Goal: Transaction & Acquisition: Purchase product/service

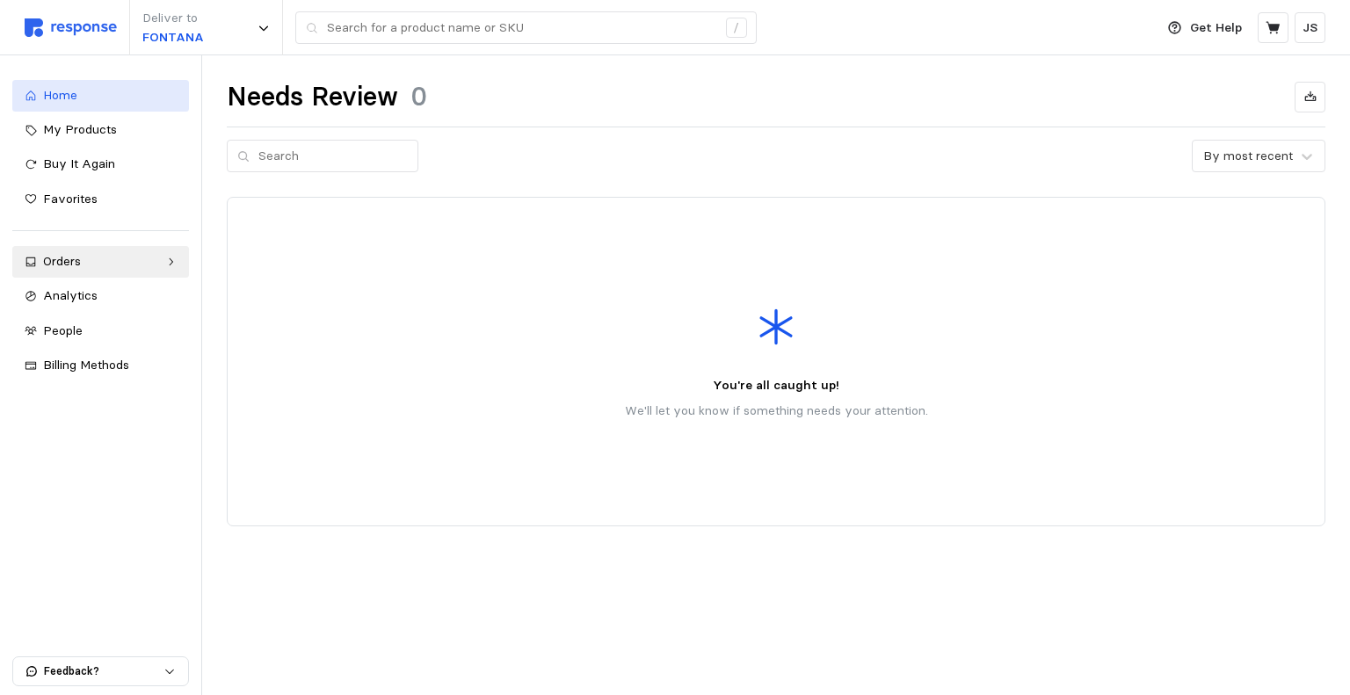
click at [62, 91] on span "Home" at bounding box center [60, 95] width 34 height 16
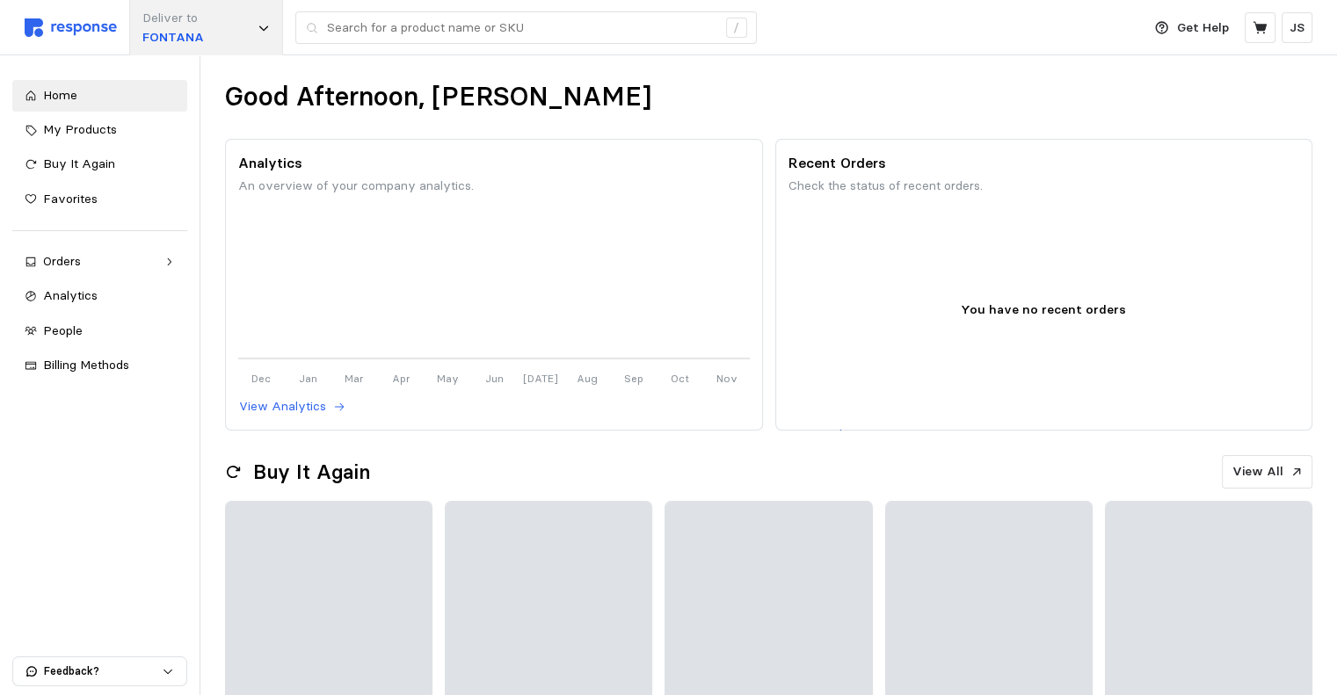
click at [261, 40] on div "Deliver to FONTANA" at bounding box center [206, 27] width 154 height 55
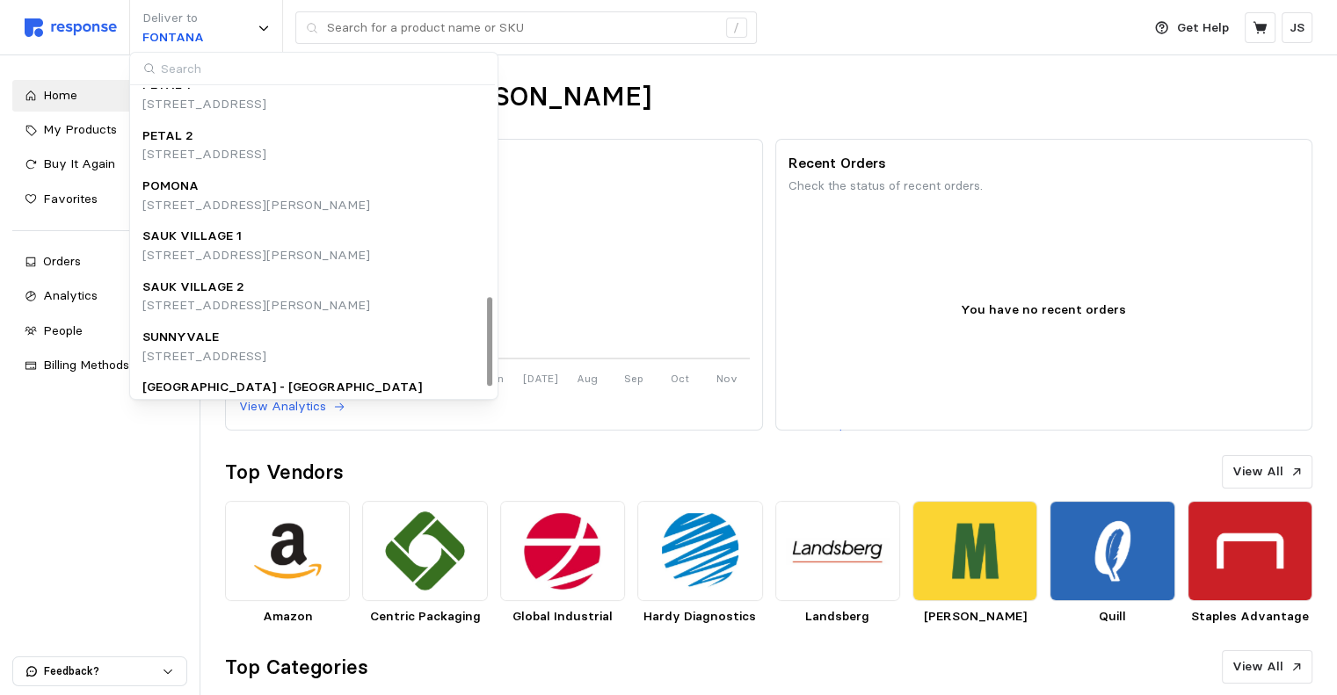
scroll to position [751, 0]
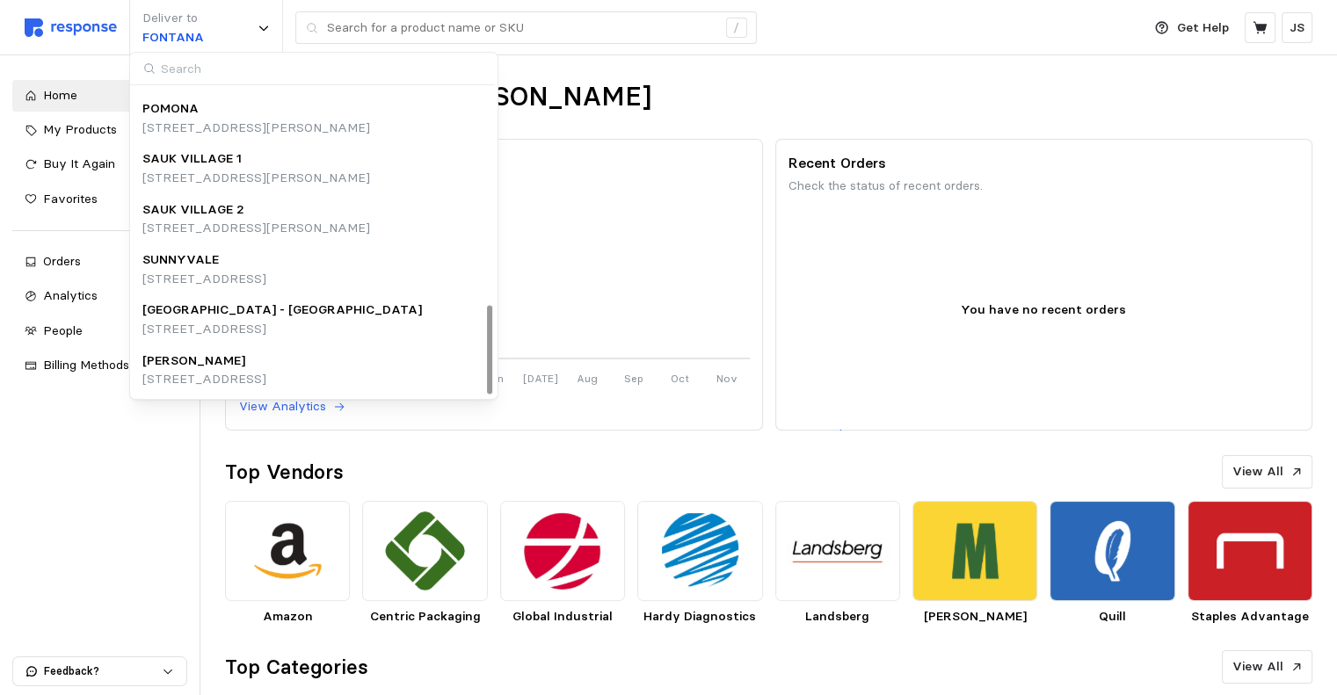
click at [243, 175] on p "[STREET_ADDRESS][PERSON_NAME]" at bounding box center [256, 178] width 228 height 19
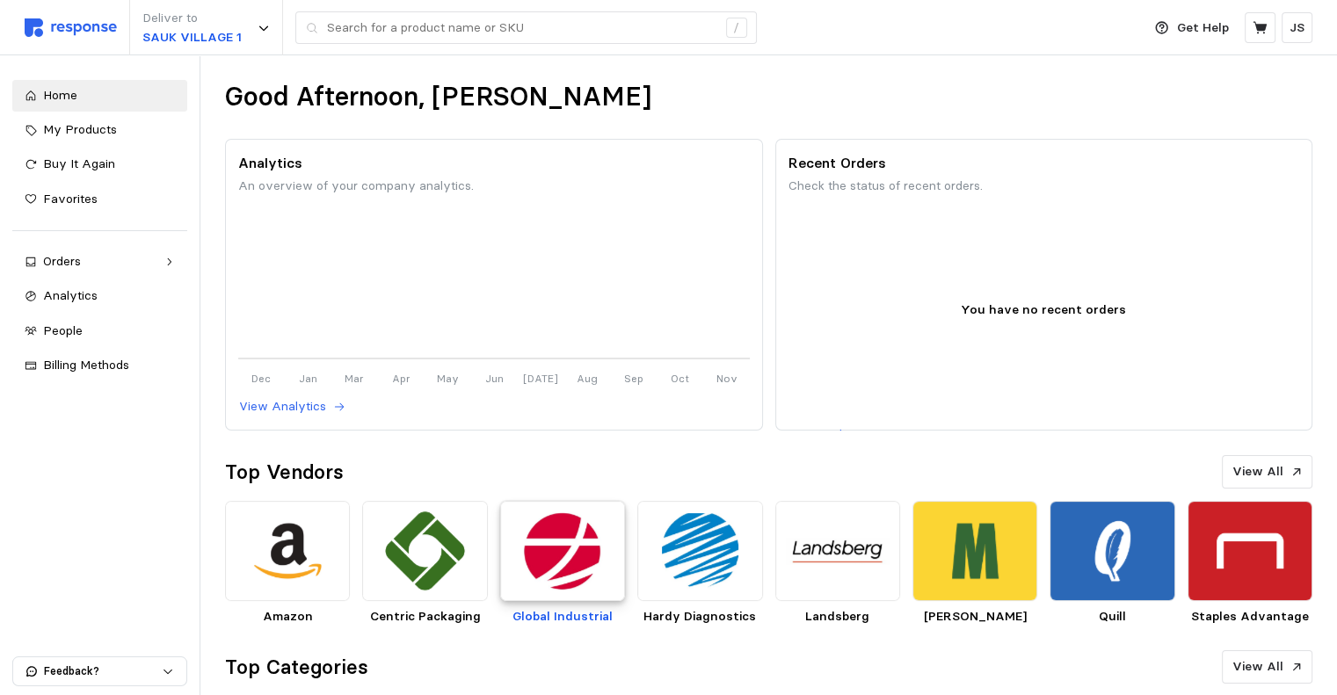
click at [554, 565] on img at bounding box center [562, 551] width 125 height 100
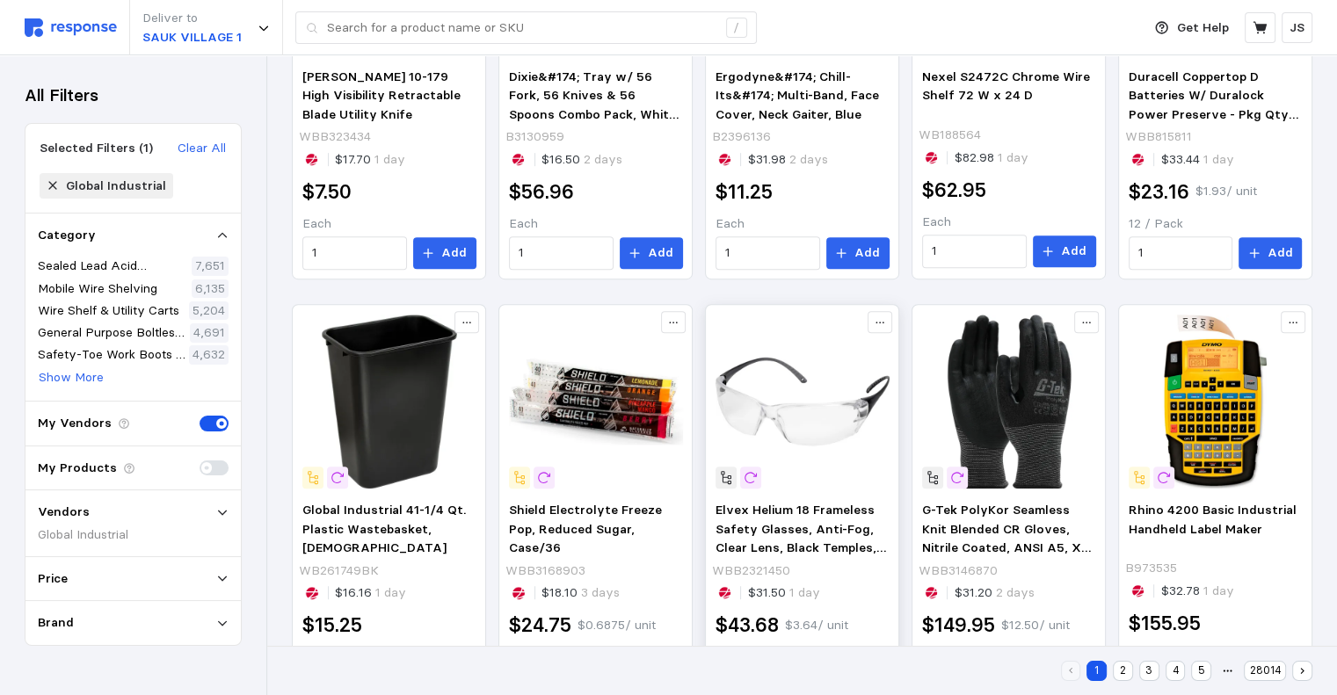
scroll to position [969, 0]
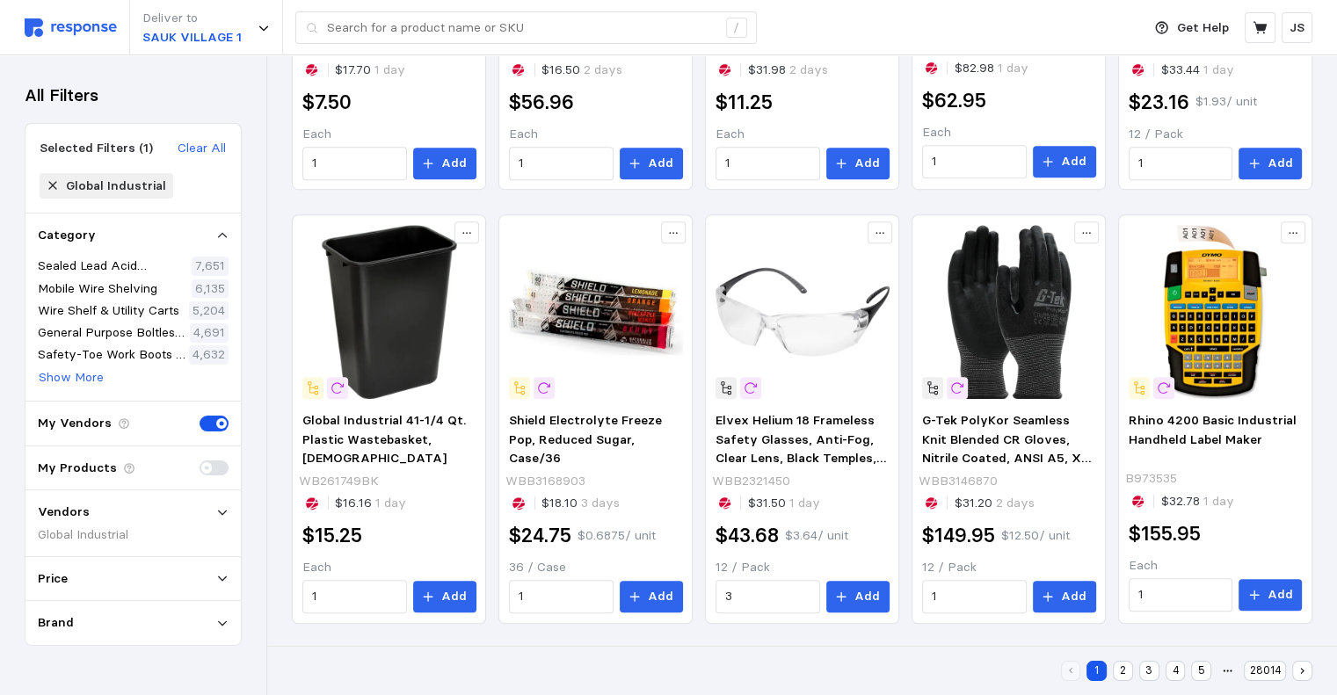
click at [1123, 675] on button "2" at bounding box center [1123, 671] width 20 height 20
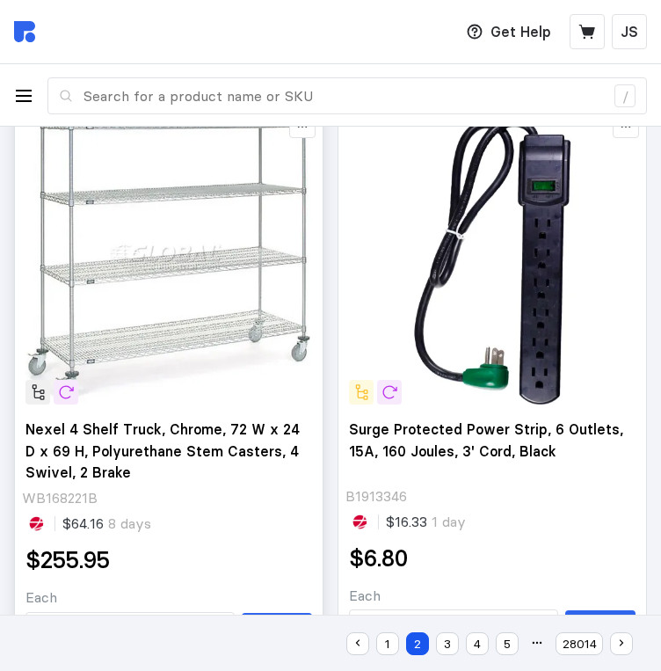
scroll to position [967, 0]
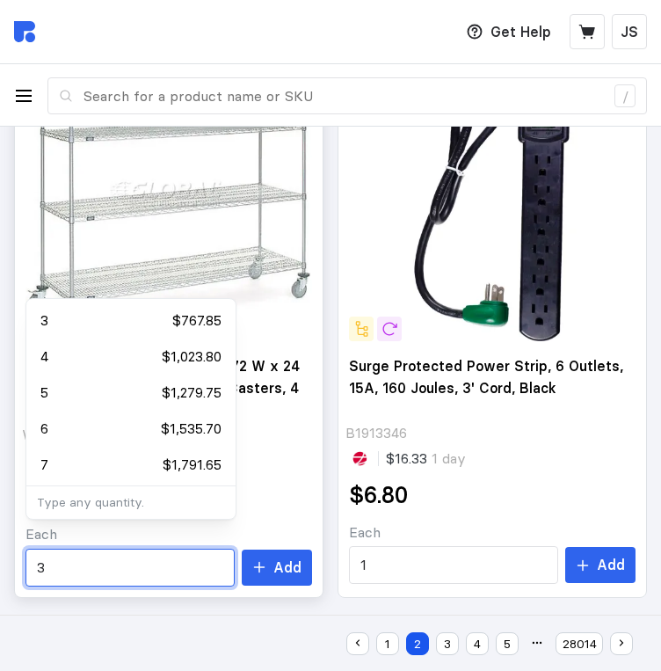
click at [66, 549] on input "3" at bounding box center [130, 567] width 186 height 36
drag, startPoint x: 78, startPoint y: 540, endPoint x: 4, endPoint y: 541, distance: 73.8
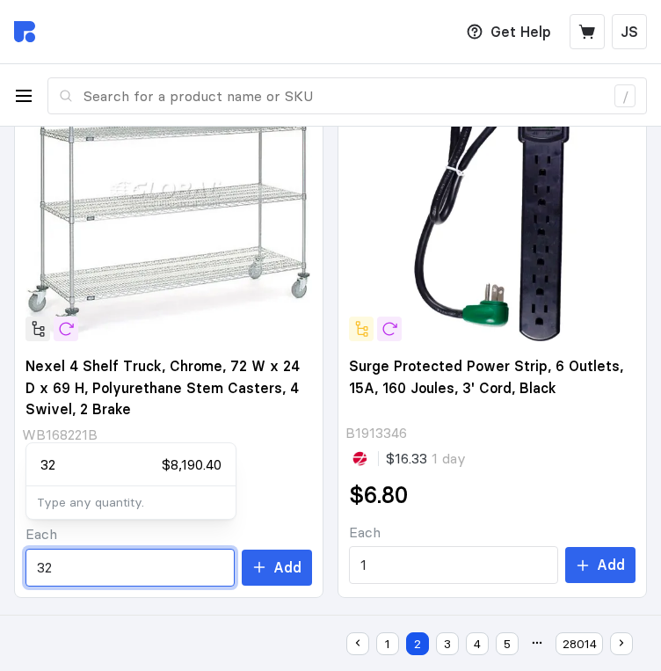
click at [164, 463] on p "$8,190.40" at bounding box center [192, 465] width 60 height 22
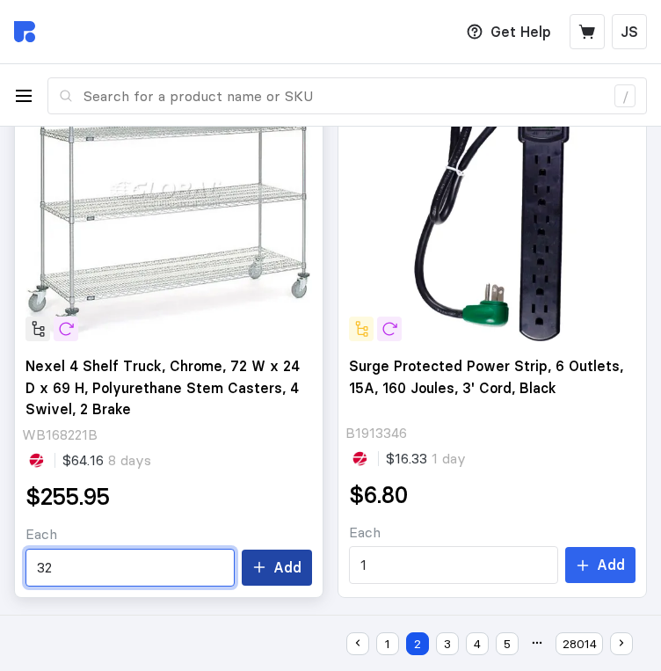
type input "32"
click at [266, 560] on icon at bounding box center [259, 567] width 14 height 14
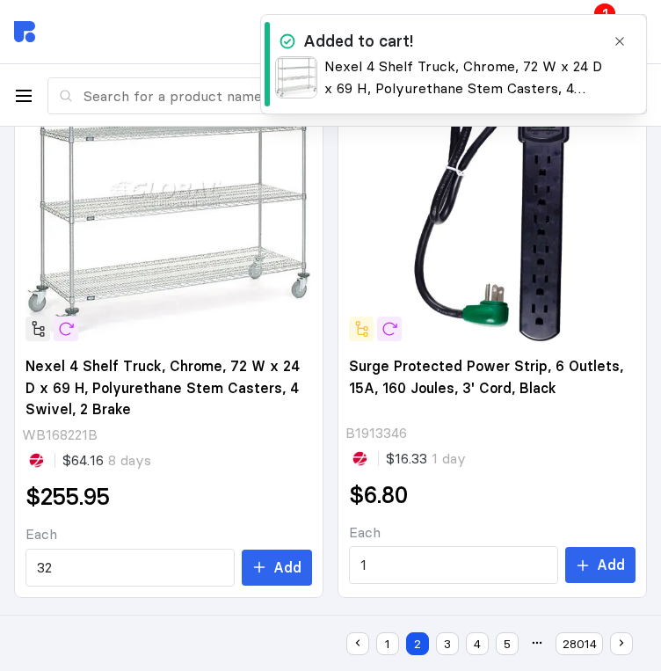
click at [617, 41] on icon "button" at bounding box center [620, 41] width 14 height 14
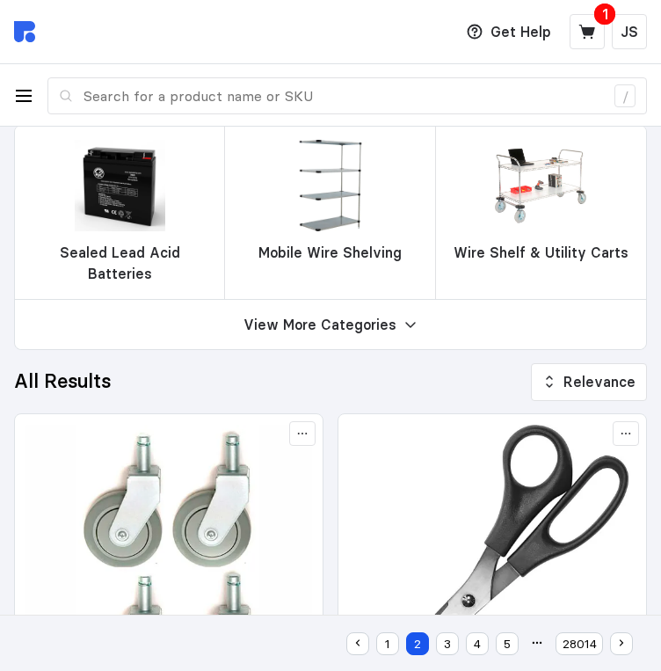
scroll to position [0, 0]
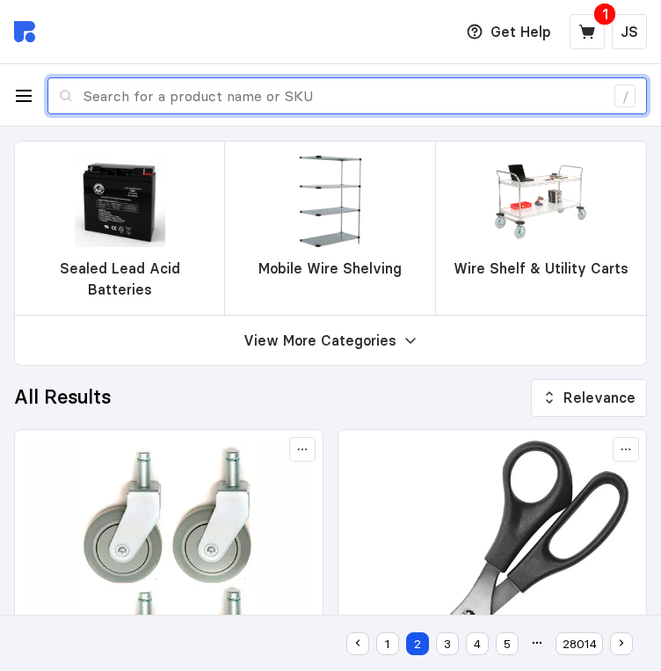
click at [239, 92] on input "text" at bounding box center [343, 96] width 520 height 36
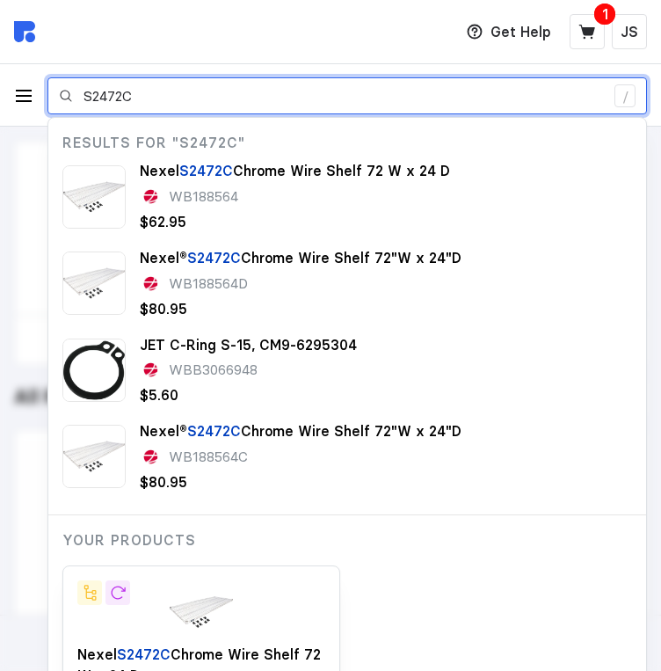
type input "S2472C"
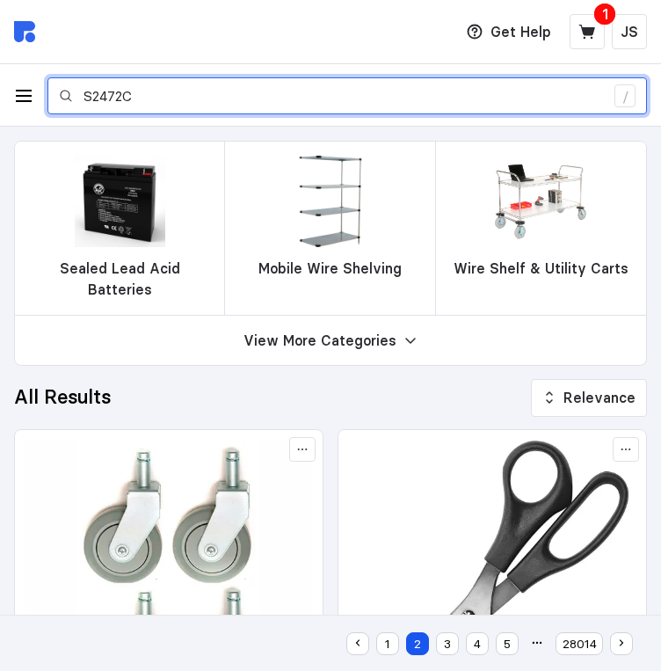
click at [176, 85] on input "S2472C" at bounding box center [343, 96] width 520 height 36
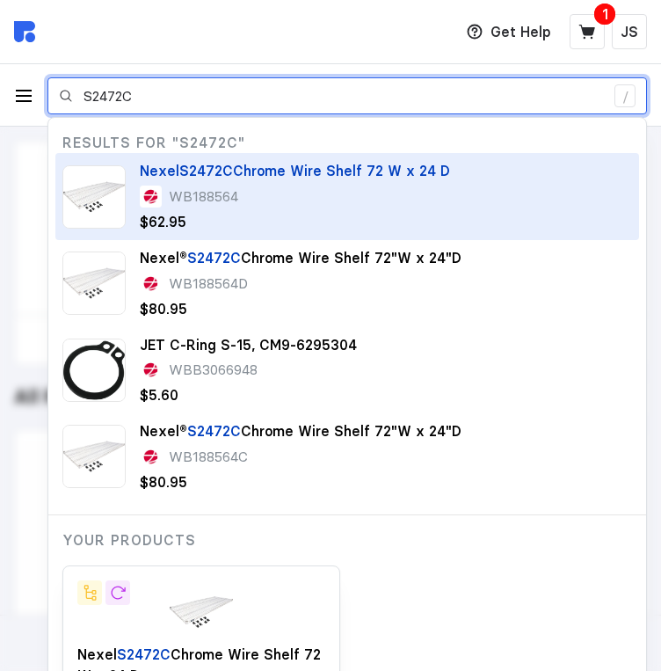
click at [186, 172] on mark "S2472C" at bounding box center [206, 171] width 54 height 18
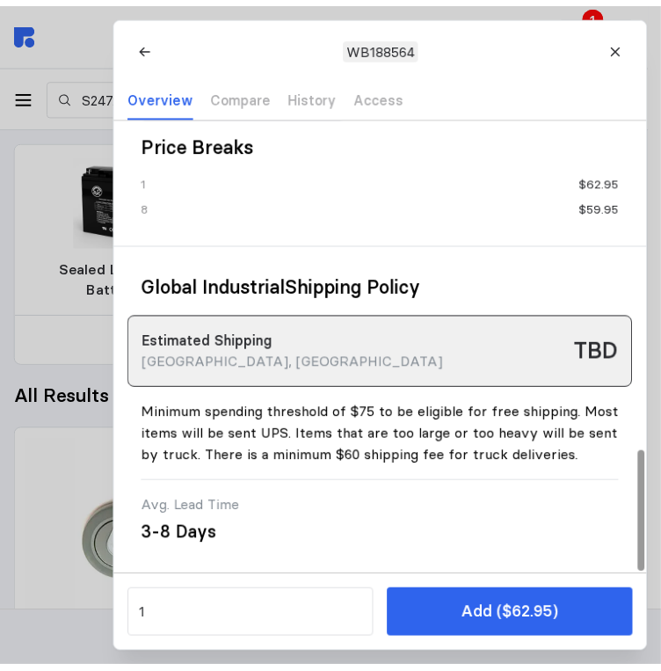
scroll to position [1259, 0]
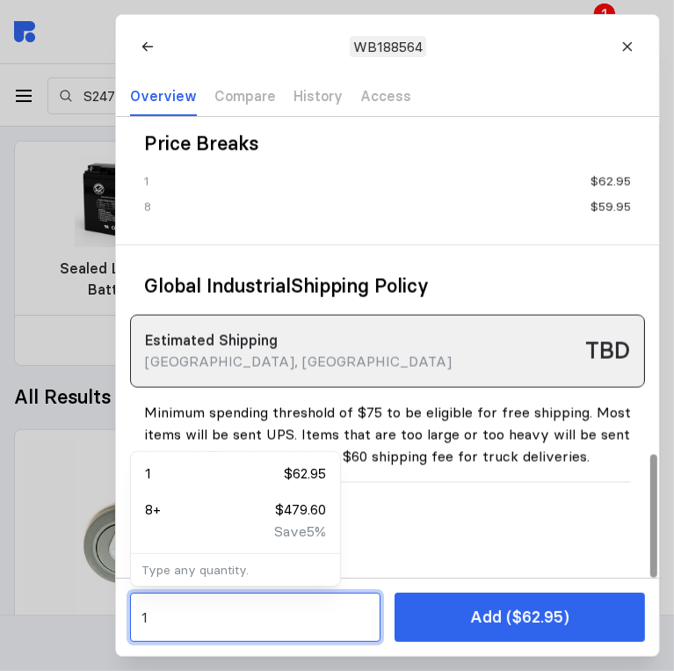
drag, startPoint x: 197, startPoint y: 621, endPoint x: 106, endPoint y: 621, distance: 90.5
type input "16"
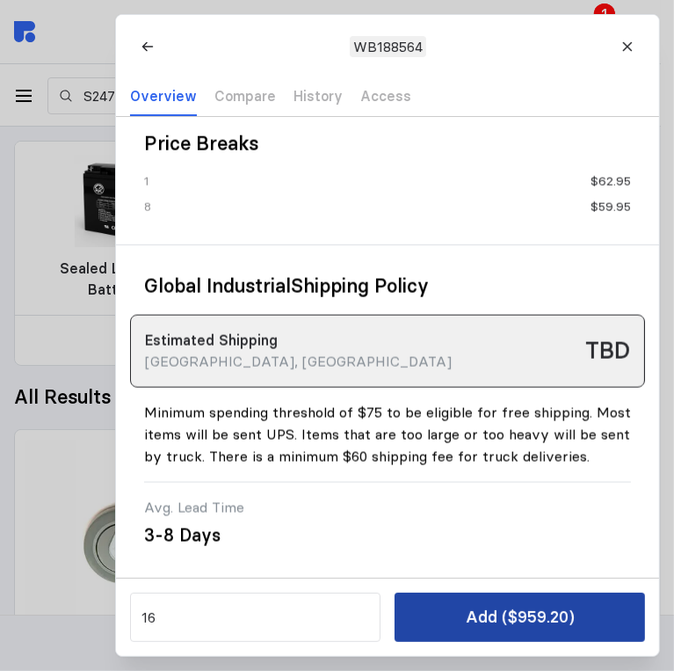
click at [491, 619] on p "Add ($959.20)" at bounding box center [520, 617] width 109 height 25
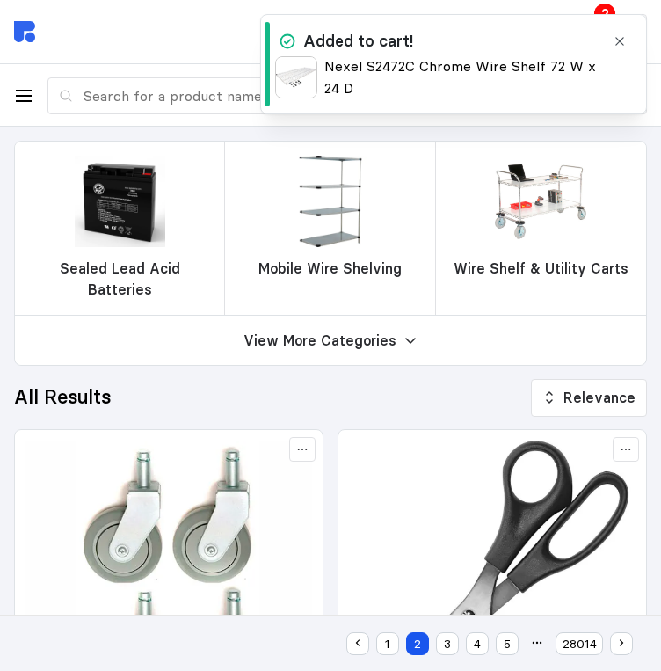
click at [619, 37] on icon "button" at bounding box center [620, 41] width 14 height 14
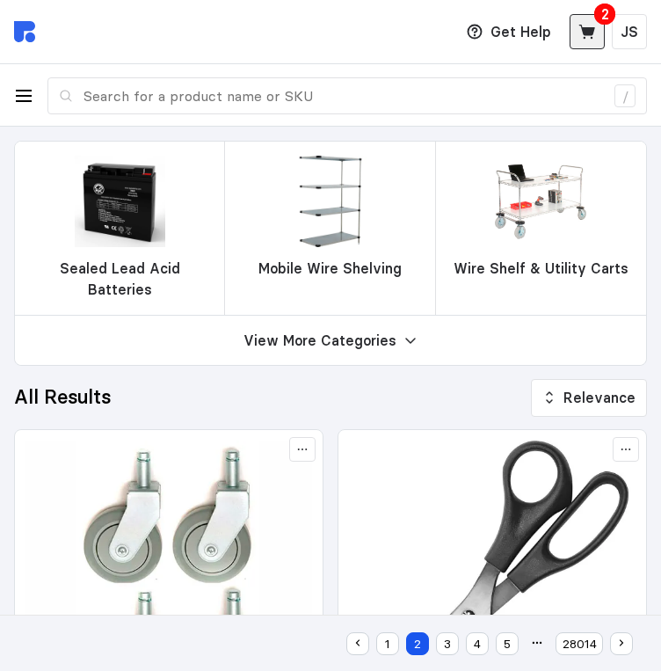
click at [591, 35] on icon at bounding box center [587, 32] width 18 height 18
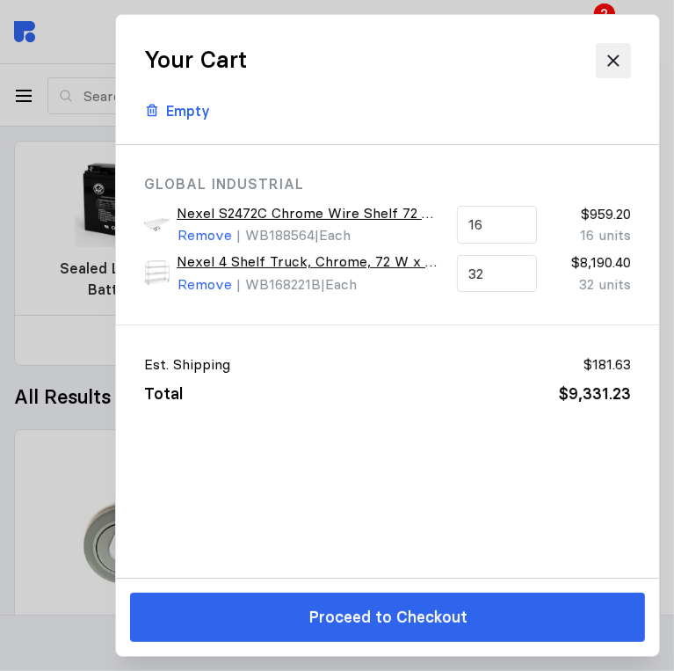
click at [615, 64] on icon at bounding box center [614, 61] width 18 height 18
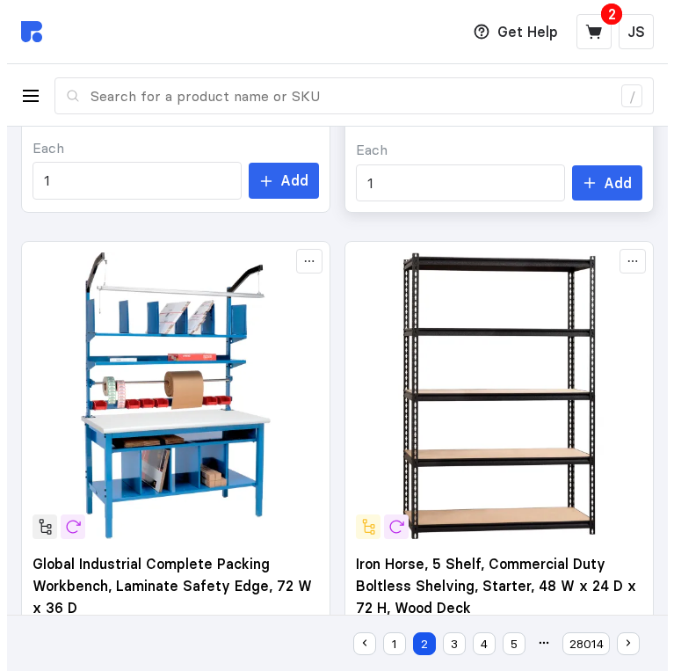
scroll to position [1231, 0]
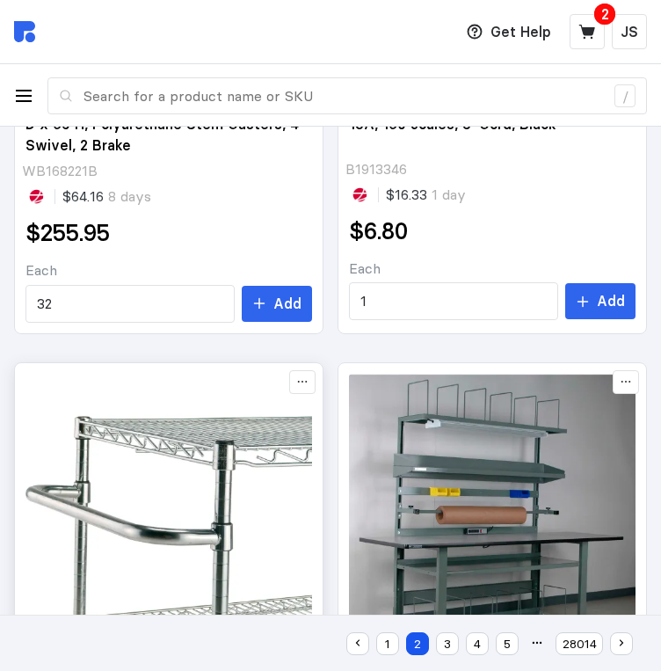
click at [155, 518] on img at bounding box center [168, 517] width 287 height 287
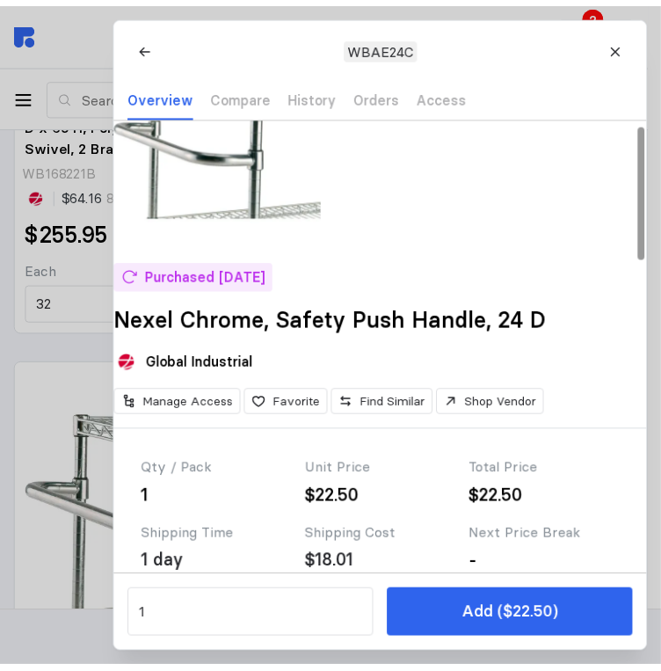
scroll to position [176, 0]
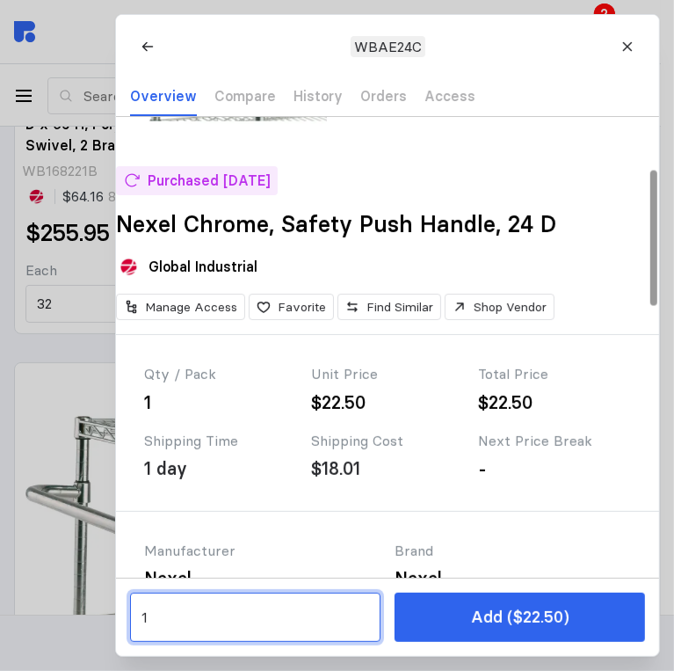
drag, startPoint x: 64, startPoint y: 606, endPoint x: 45, endPoint y: 607, distance: 19.4
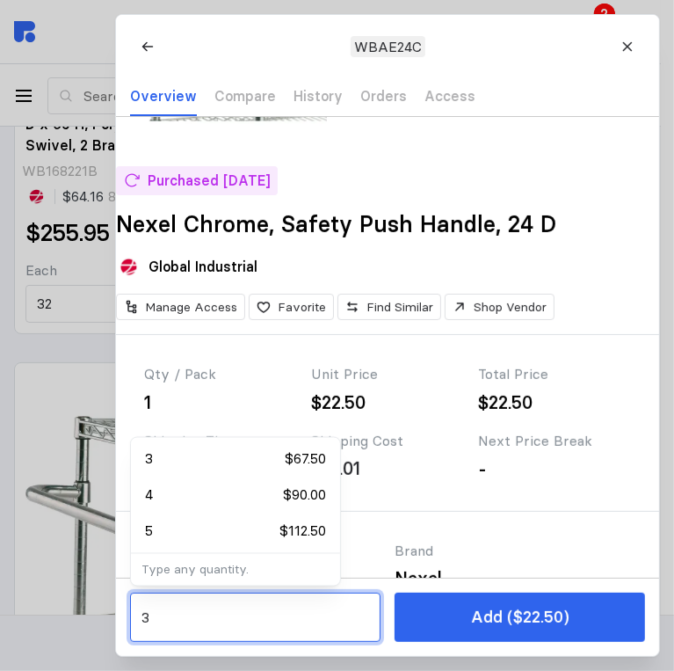
type input "32"
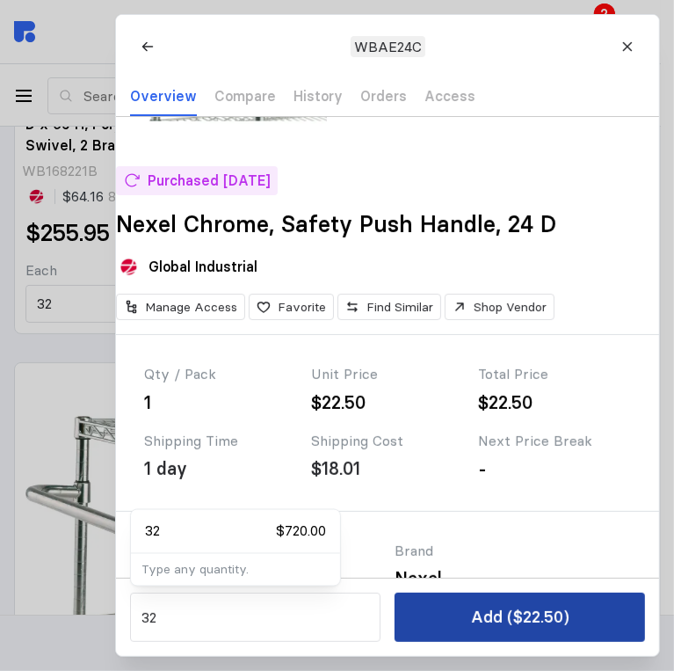
click at [547, 612] on p "Add ($22.50)" at bounding box center [520, 617] width 98 height 25
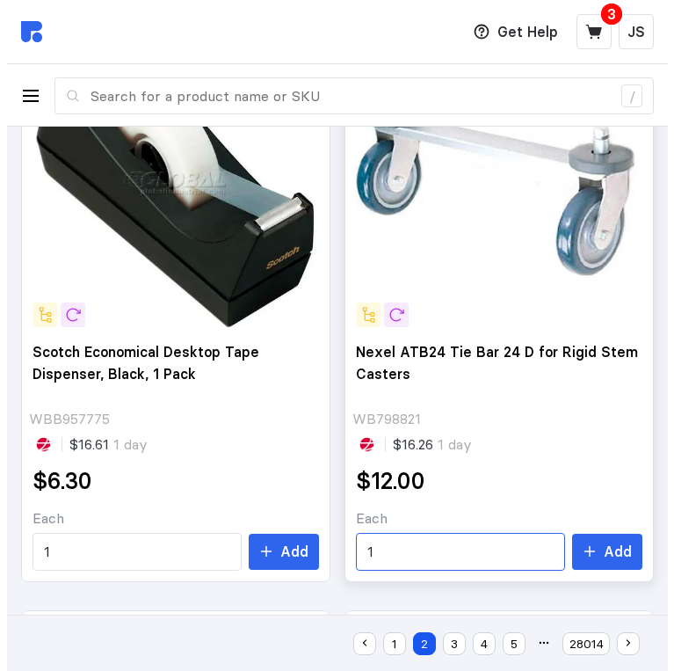
scroll to position [2813, 0]
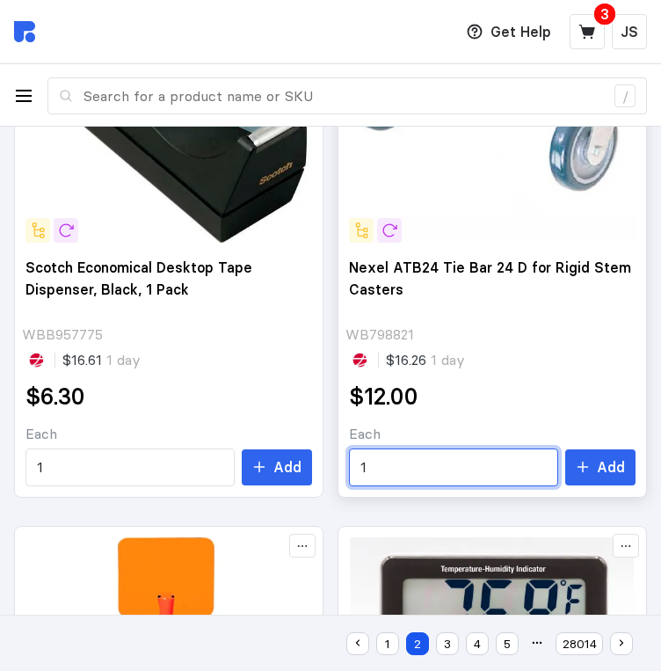
click at [488, 454] on input "1" at bounding box center [453, 467] width 186 height 36
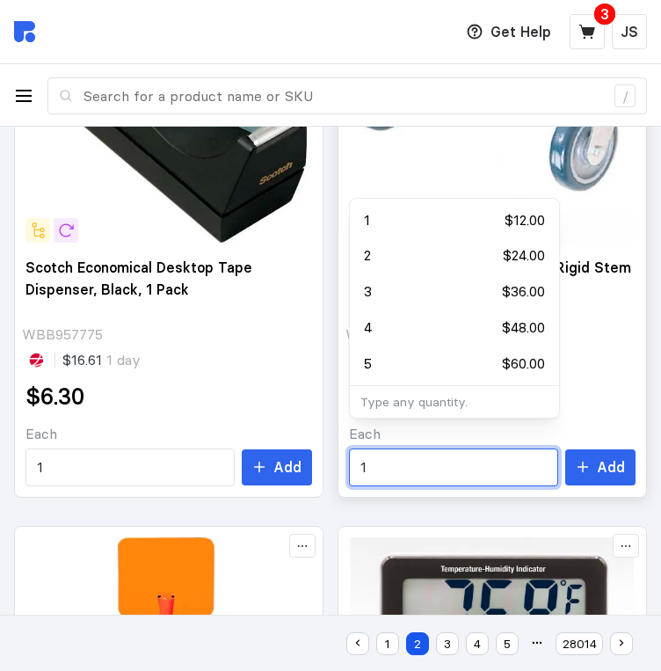
drag, startPoint x: 488, startPoint y: 454, endPoint x: 371, endPoint y: 455, distance: 116.9
click at [371, 454] on input "1" at bounding box center [453, 467] width 186 height 36
click at [373, 450] on input "1" at bounding box center [453, 467] width 186 height 36
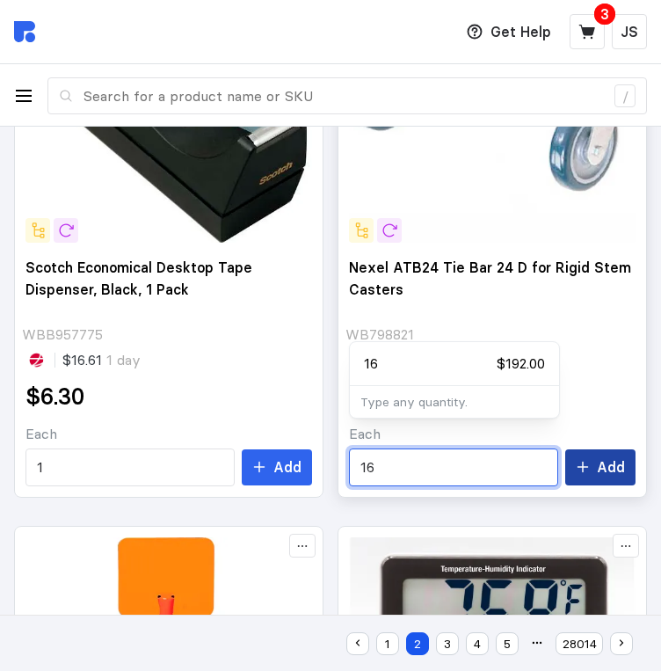
type input "16"
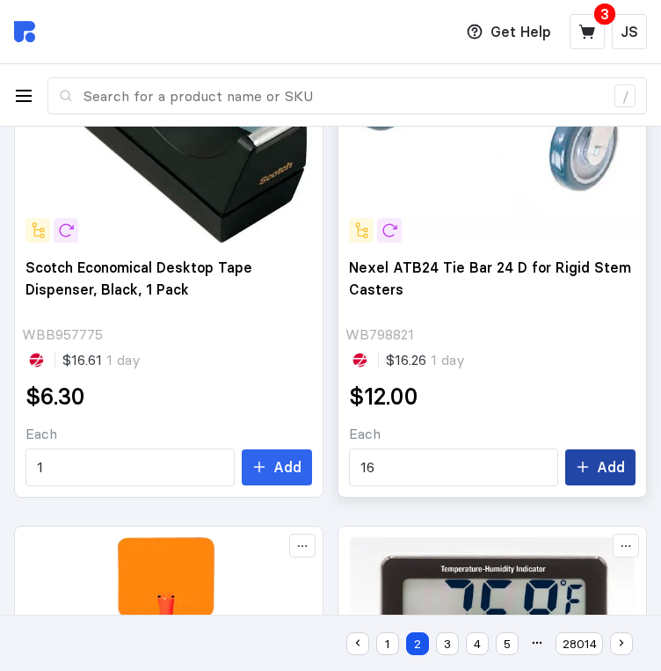
click at [580, 460] on icon at bounding box center [583, 467] width 14 height 14
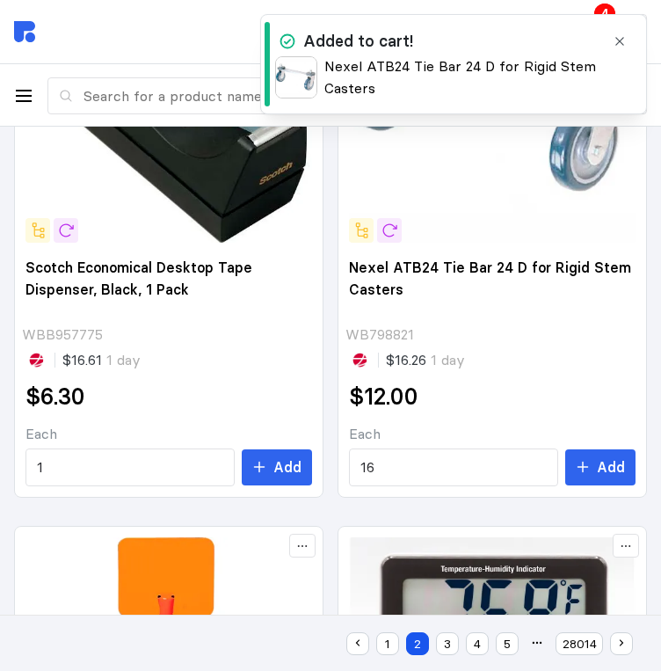
click at [619, 39] on icon "button" at bounding box center [620, 41] width 14 height 14
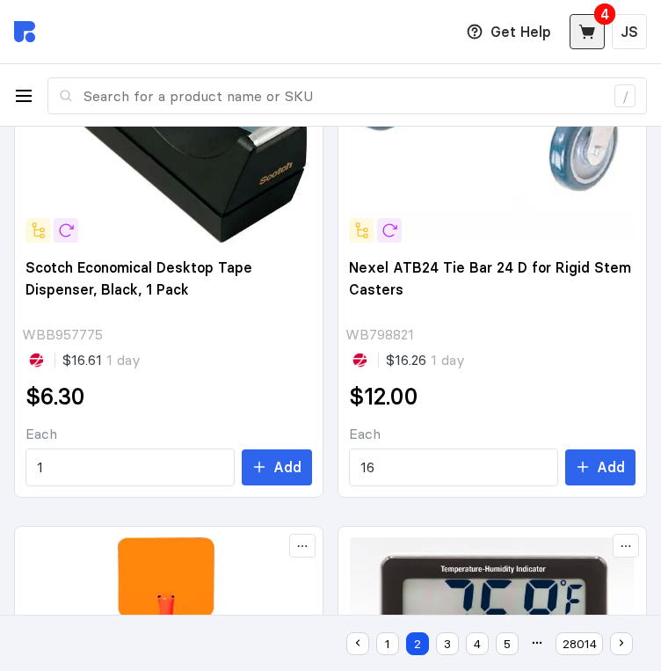
click at [593, 34] on icon at bounding box center [587, 32] width 18 height 18
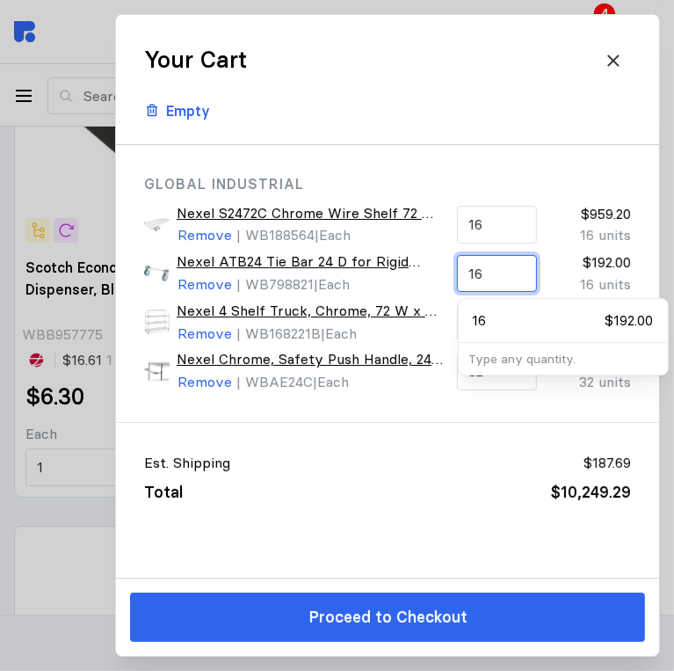
drag, startPoint x: 492, startPoint y: 270, endPoint x: 422, endPoint y: 270, distance: 70.3
click at [422, 270] on div "Nexel ATB24 Tie Bar 24 D for Rigid Stem Casters Remove | WB798821 | Each 16 $19…" at bounding box center [387, 273] width 501 height 60
type input "32"
click at [421, 436] on div "Est. Shipping $187.69 Total $10,249.29" at bounding box center [387, 477] width 543 height 109
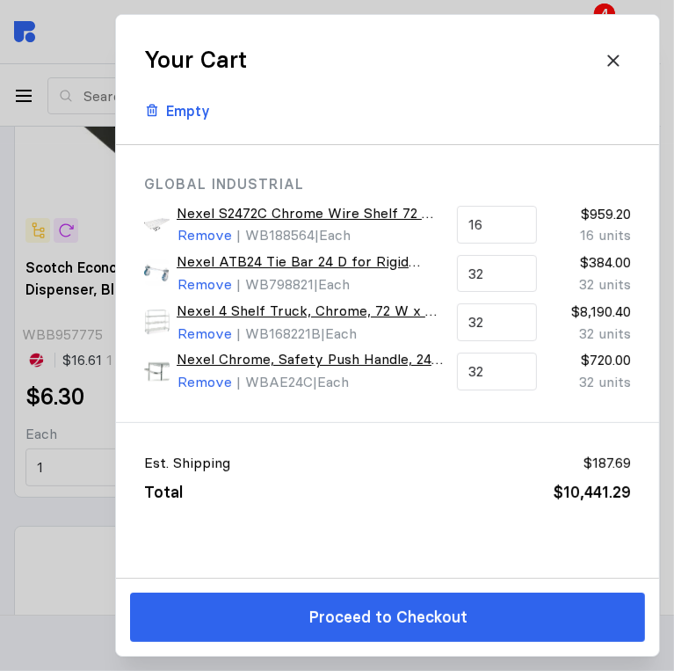
click at [621, 48] on button at bounding box center [613, 60] width 35 height 35
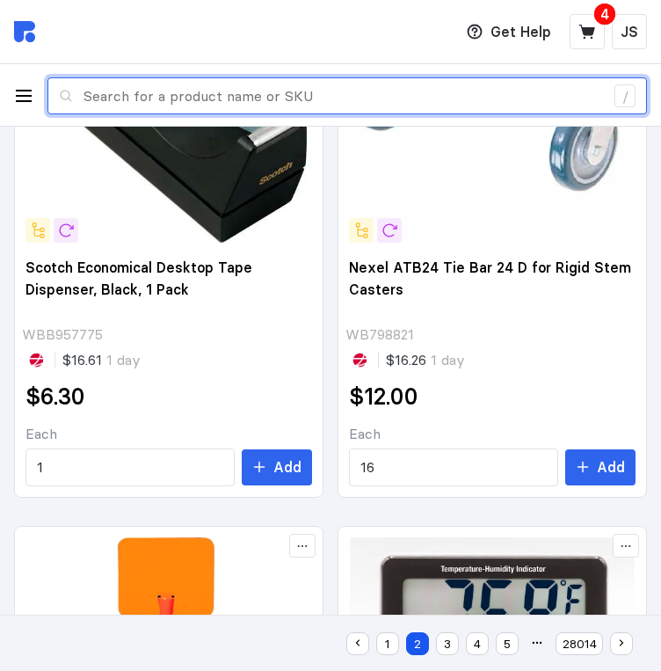
click at [109, 94] on input "text" at bounding box center [343, 96] width 520 height 36
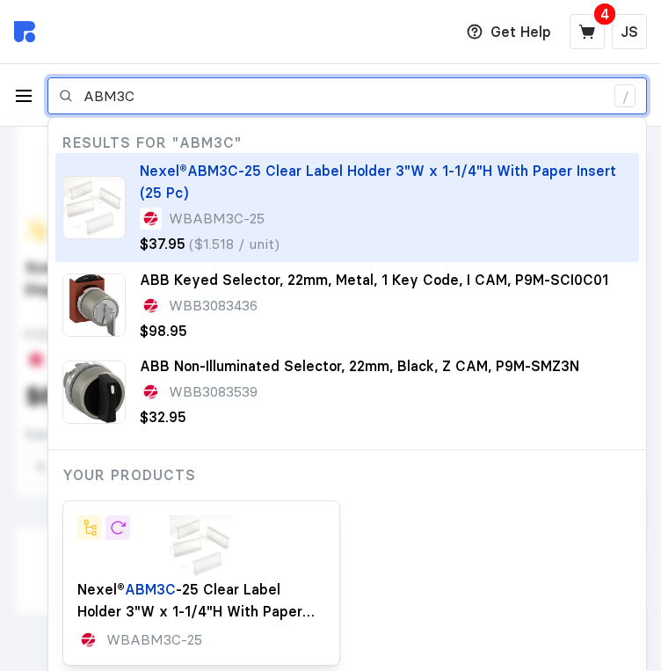
drag, startPoint x: 109, startPoint y: 92, endPoint x: 414, endPoint y: 185, distance: 318.7
click at [414, 185] on p "Nexel® ABM3C -25 Clear Label Holder 3"W x 1-1/4"H With Paper Insert (25 Pc)" at bounding box center [386, 182] width 492 height 44
type input "ABM3C"
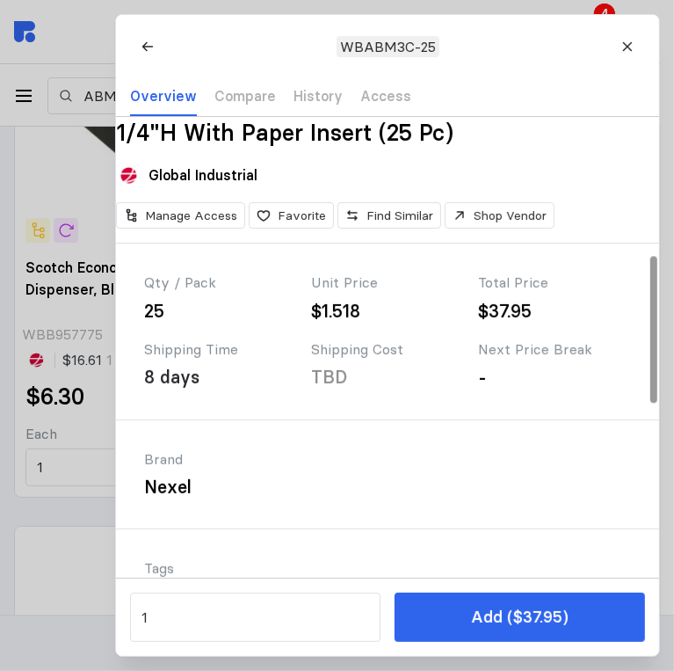
scroll to position [439, 0]
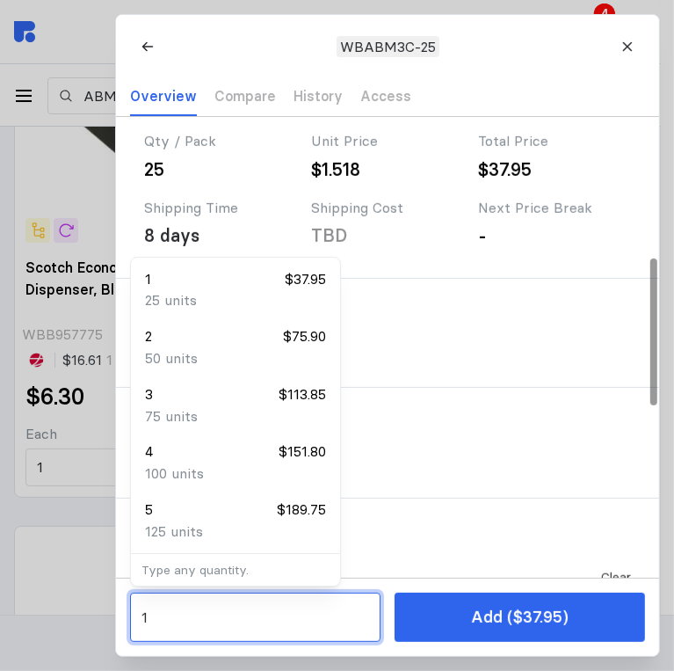
drag, startPoint x: 227, startPoint y: 618, endPoint x: 99, endPoint y: 623, distance: 127.6
type input "8"
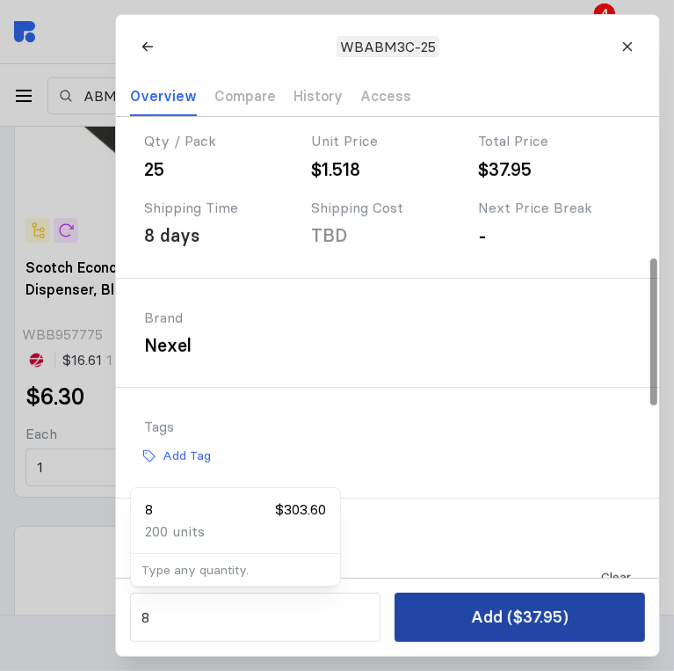
click at [527, 617] on p "Add ($37.95)" at bounding box center [520, 617] width 98 height 25
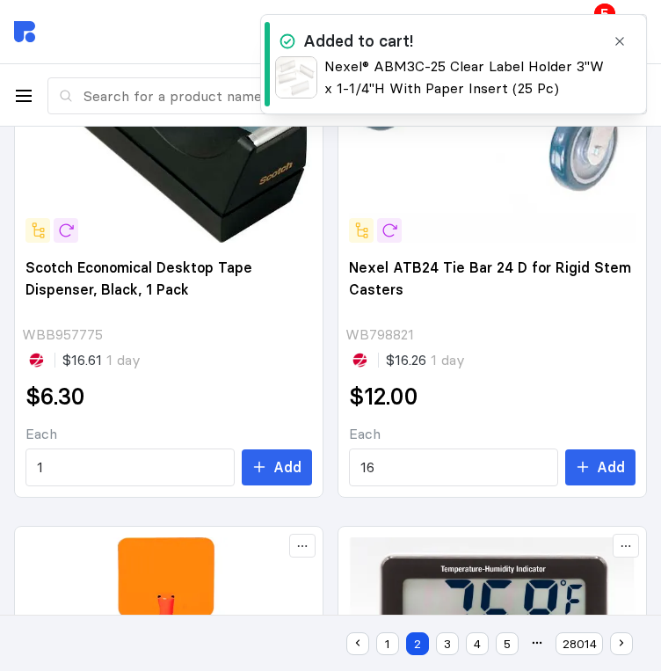
click at [621, 37] on icon "button" at bounding box center [620, 41] width 14 height 14
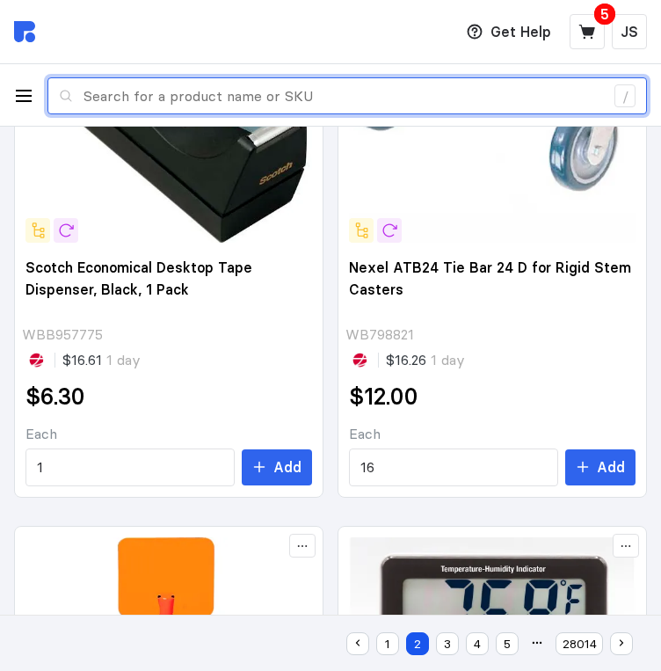
click at [199, 99] on input "text" at bounding box center [343, 96] width 520 height 36
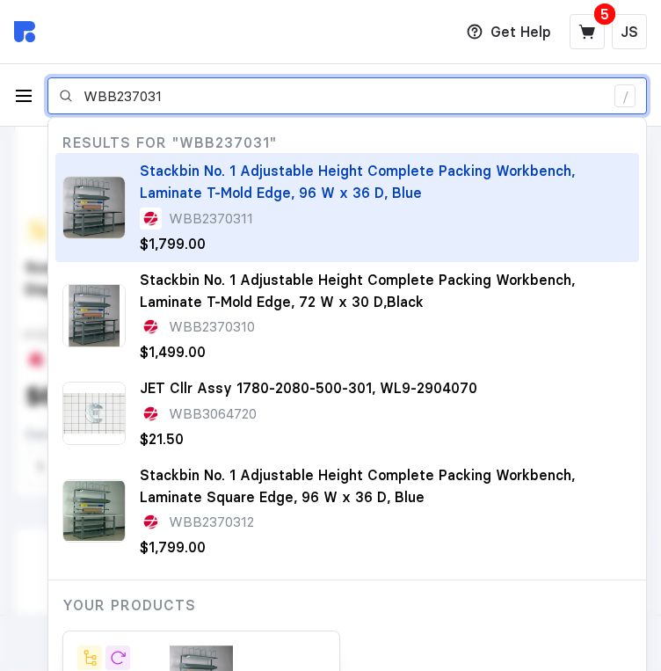
click at [247, 190] on span "Stackbin No. 1 Adjustable Height Complete Packing Workbench, Laminate T-Mold Ed…" at bounding box center [357, 182] width 435 height 40
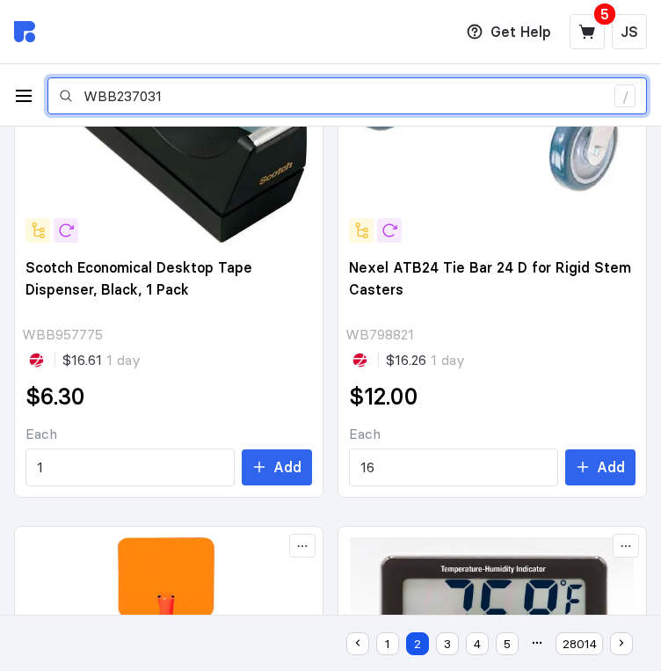
type input "WBB237031"
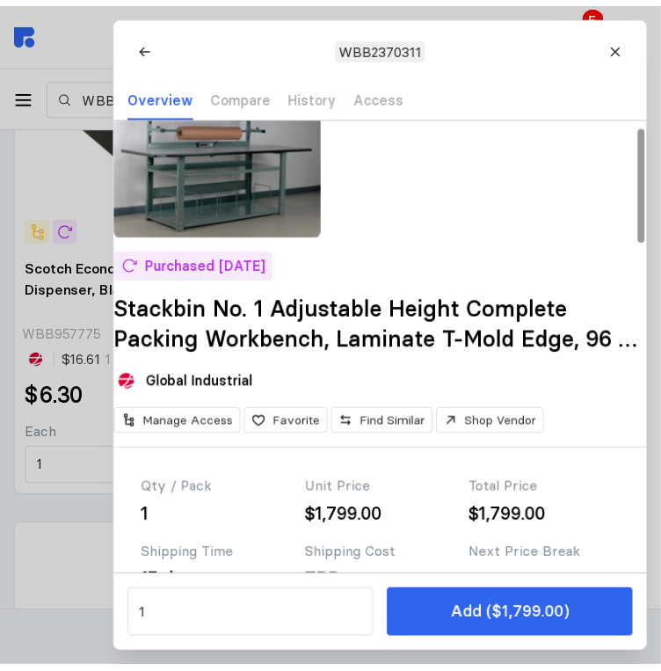
scroll to position [176, 0]
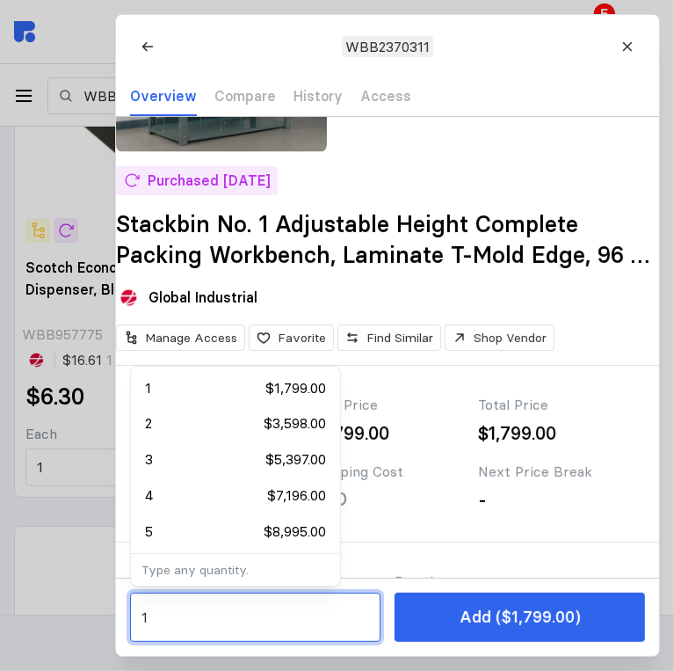
drag, startPoint x: 192, startPoint y: 614, endPoint x: 137, endPoint y: 618, distance: 54.6
click at [137, 618] on div "1" at bounding box center [255, 616] width 250 height 49
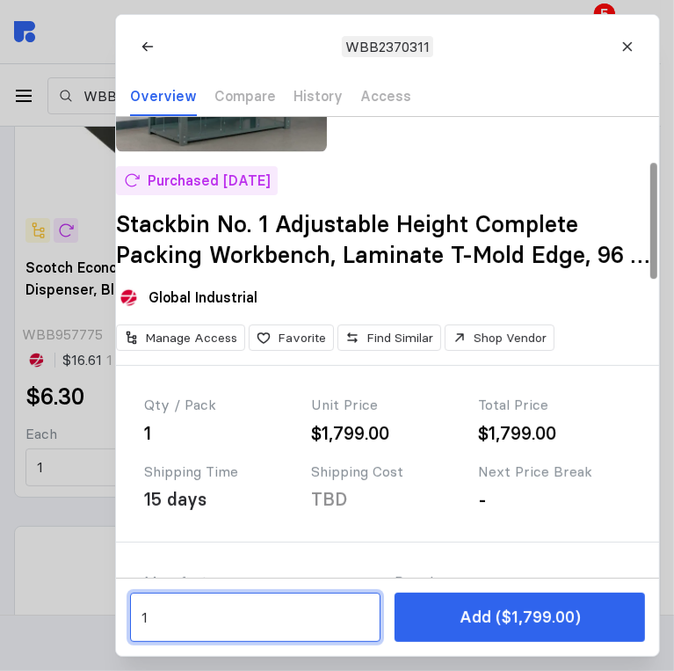
click at [179, 610] on input "1" at bounding box center [256, 617] width 228 height 36
click at [196, 613] on input "1" at bounding box center [256, 617] width 228 height 36
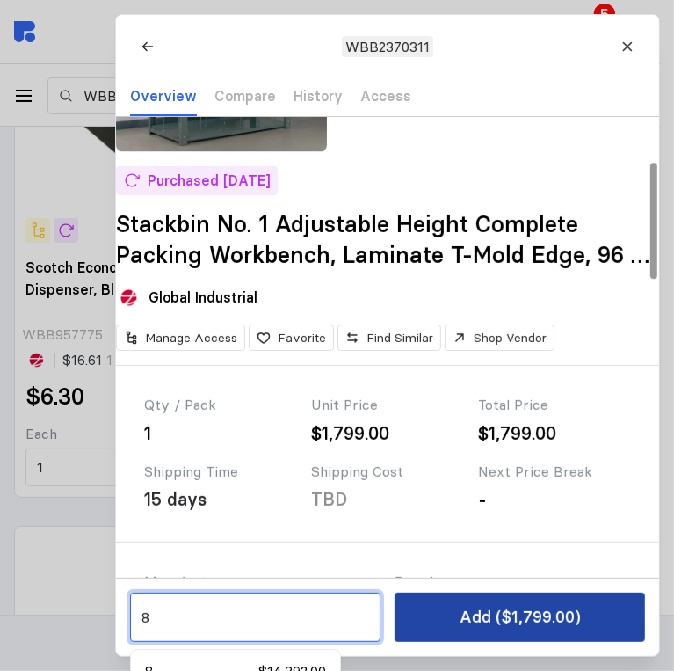
type input "8"
click at [546, 620] on p "Add ($1,799.00)" at bounding box center [520, 617] width 121 height 25
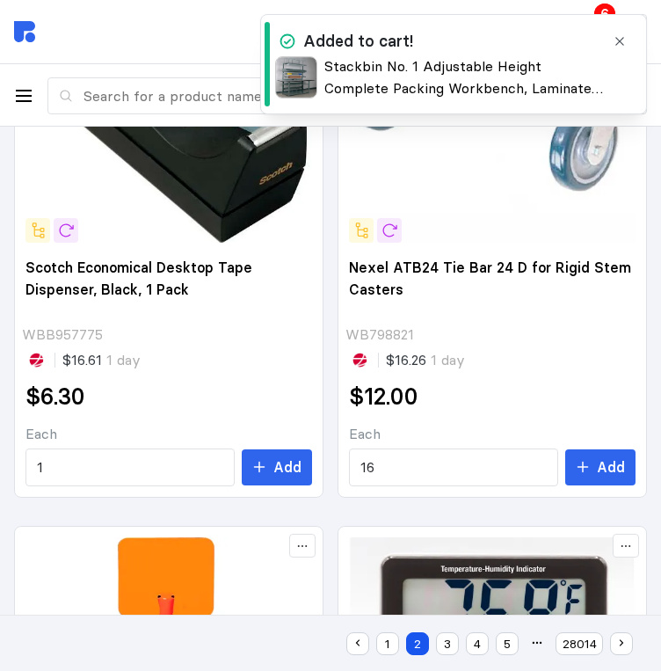
click at [622, 35] on icon "button" at bounding box center [620, 41] width 14 height 14
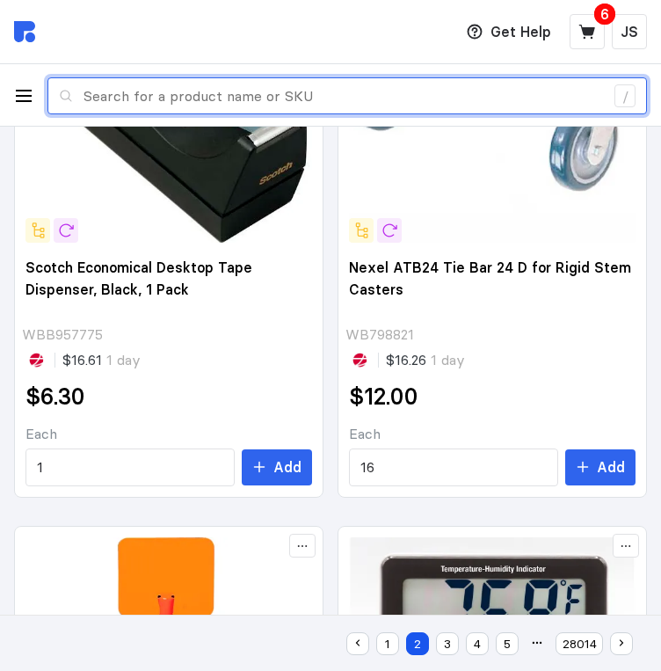
click at [185, 87] on input "text" at bounding box center [343, 96] width 520 height 36
paste input "WBB899692"
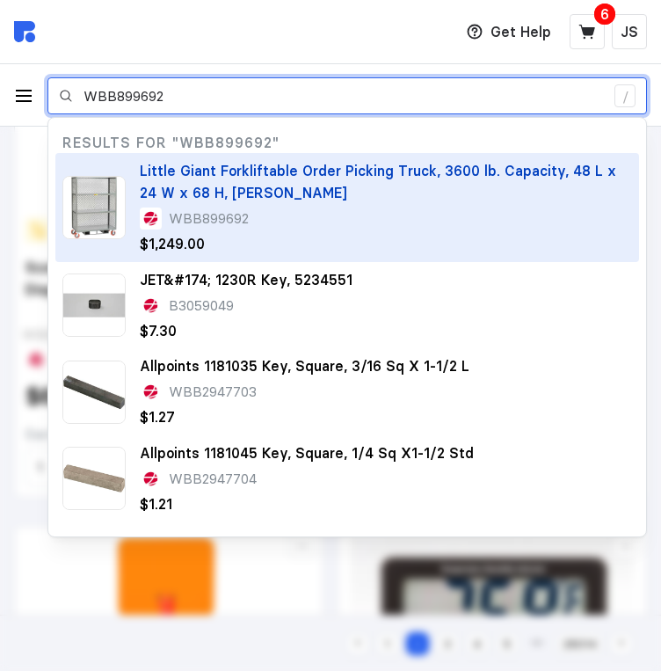
click at [268, 178] on span "Little Giant Forkliftable Order Picking Truck, 3600 lb. Capacity, 48 L x 24 W x…" at bounding box center [378, 182] width 476 height 40
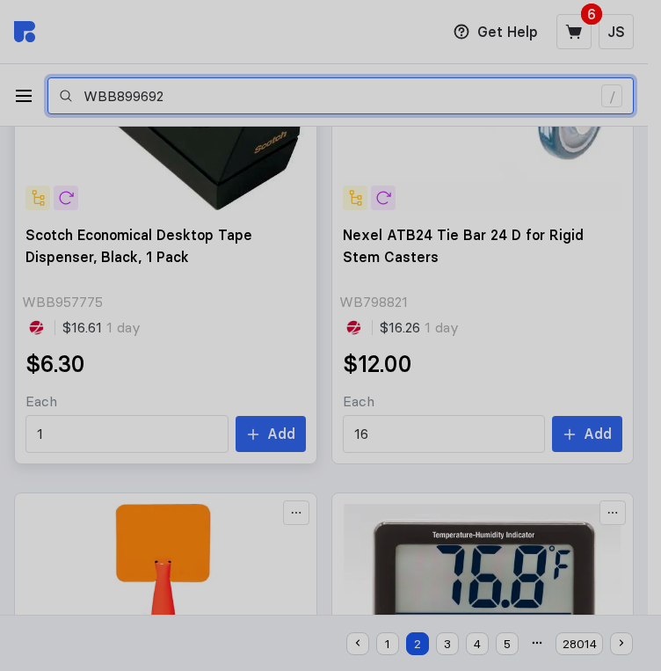
type input "WBB899692"
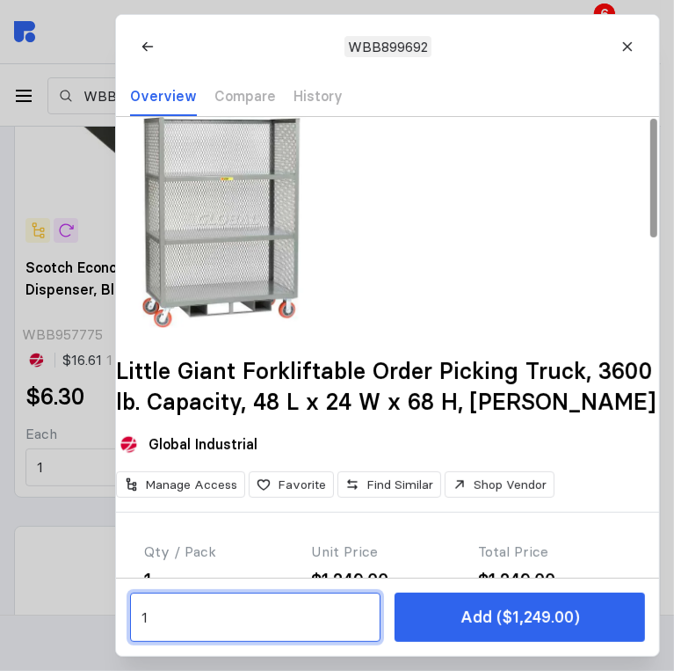
drag, startPoint x: 225, startPoint y: 614, endPoint x: 53, endPoint y: 610, distance: 172.3
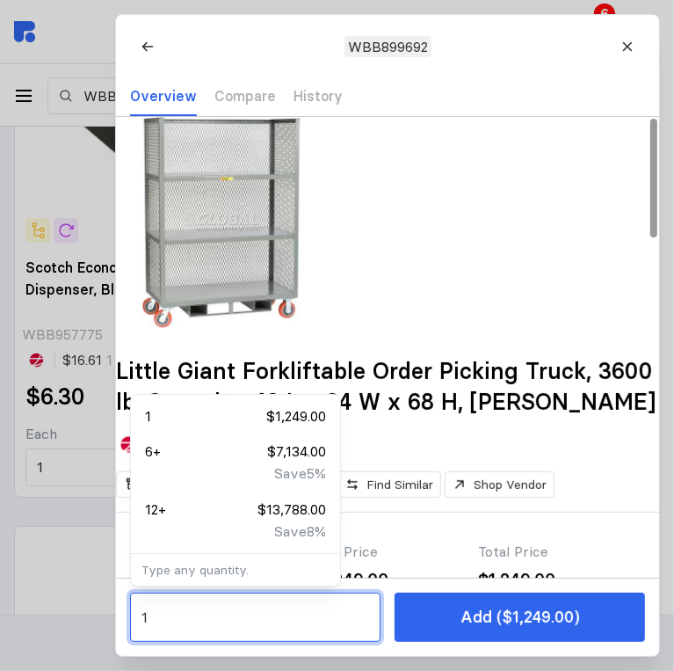
type input "6"
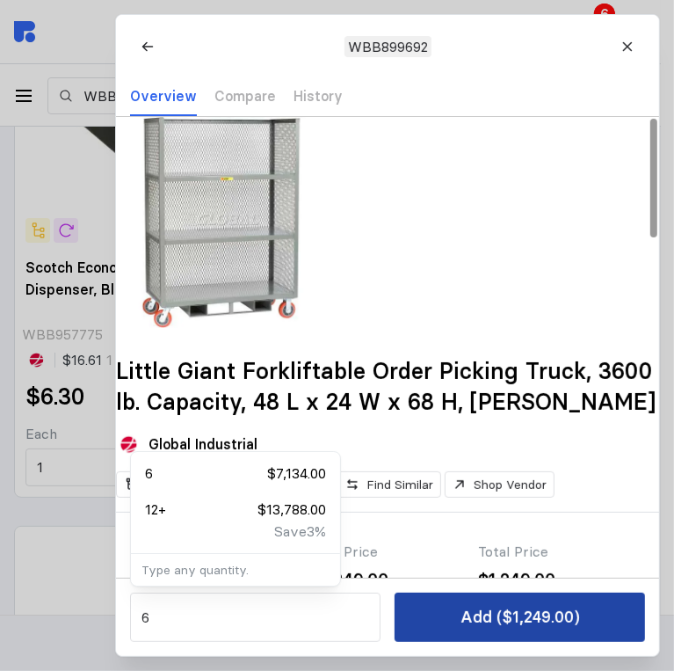
click at [513, 618] on p "Add ($1,249.00)" at bounding box center [521, 617] width 120 height 25
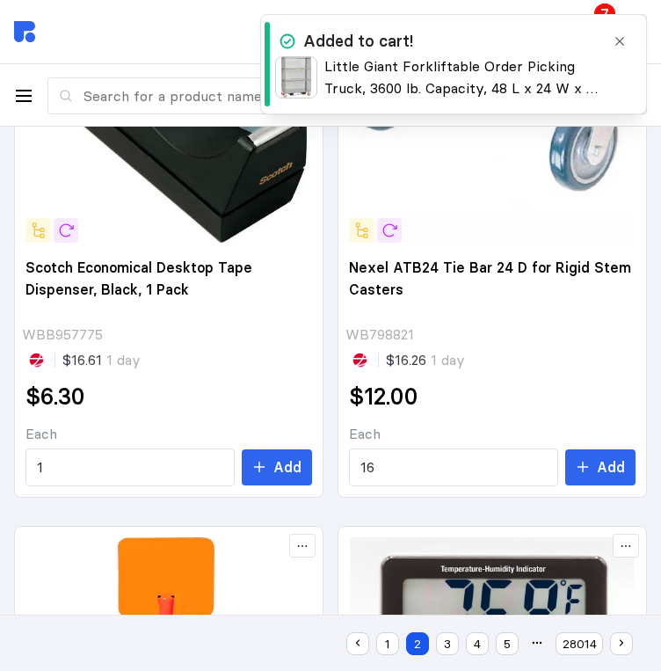
click at [620, 41] on icon "button" at bounding box center [619, 41] width 8 height 8
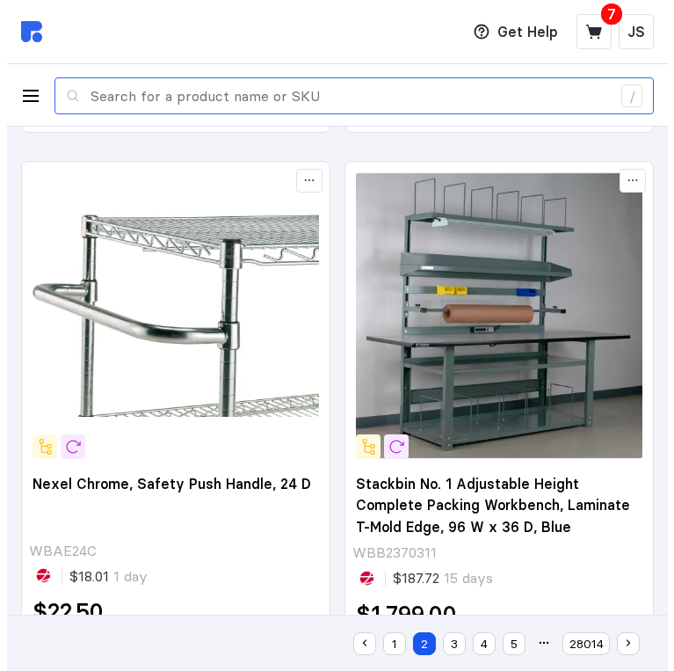
scroll to position [1277, 0]
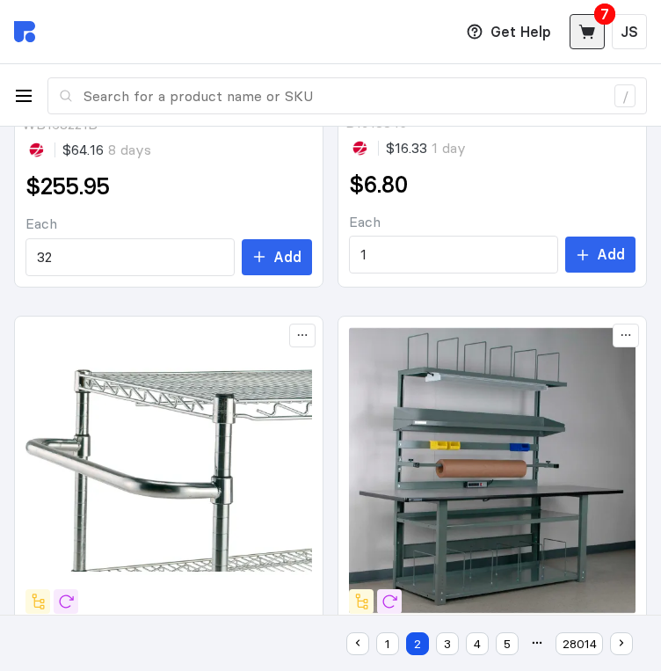
click at [587, 30] on icon at bounding box center [587, 32] width 16 height 14
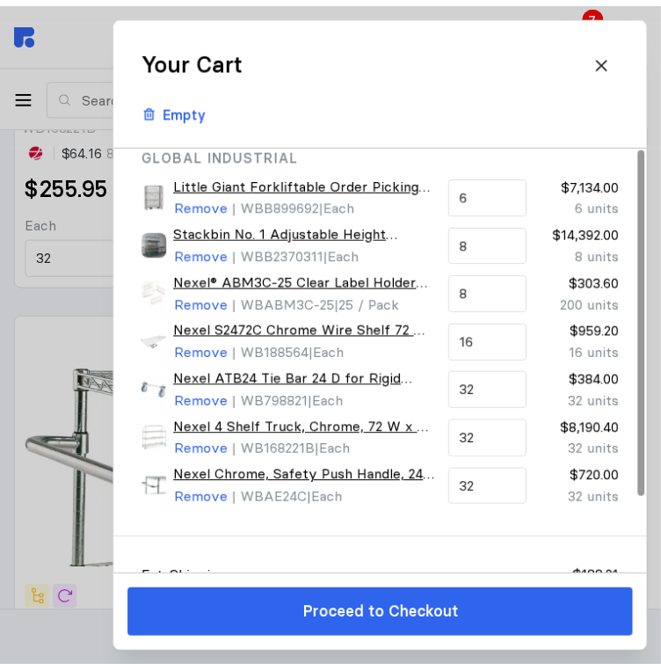
scroll to position [0, 0]
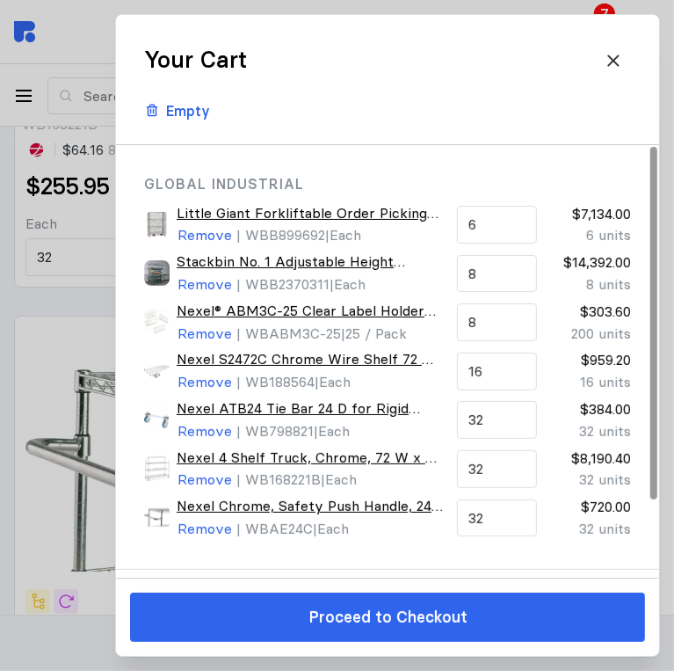
click at [6, 457] on div at bounding box center [337, 335] width 674 height 671
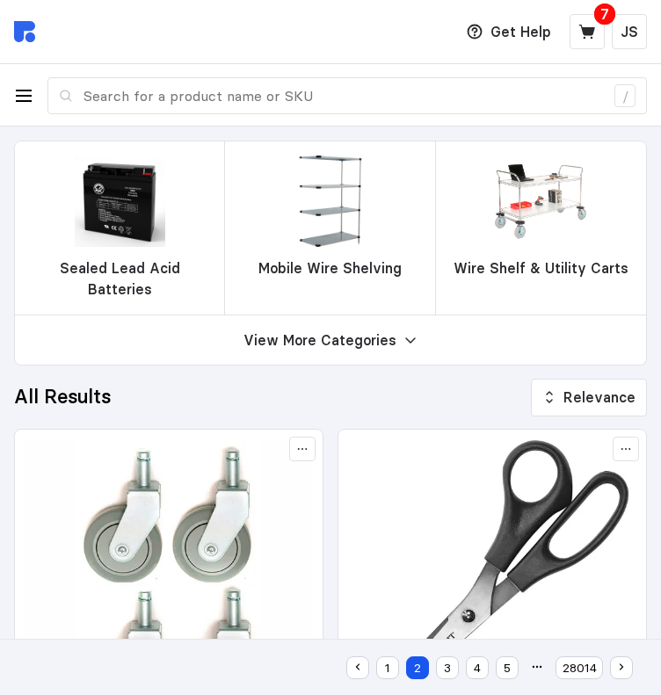
click at [31, 103] on button "button" at bounding box center [23, 95] width 19 height 19
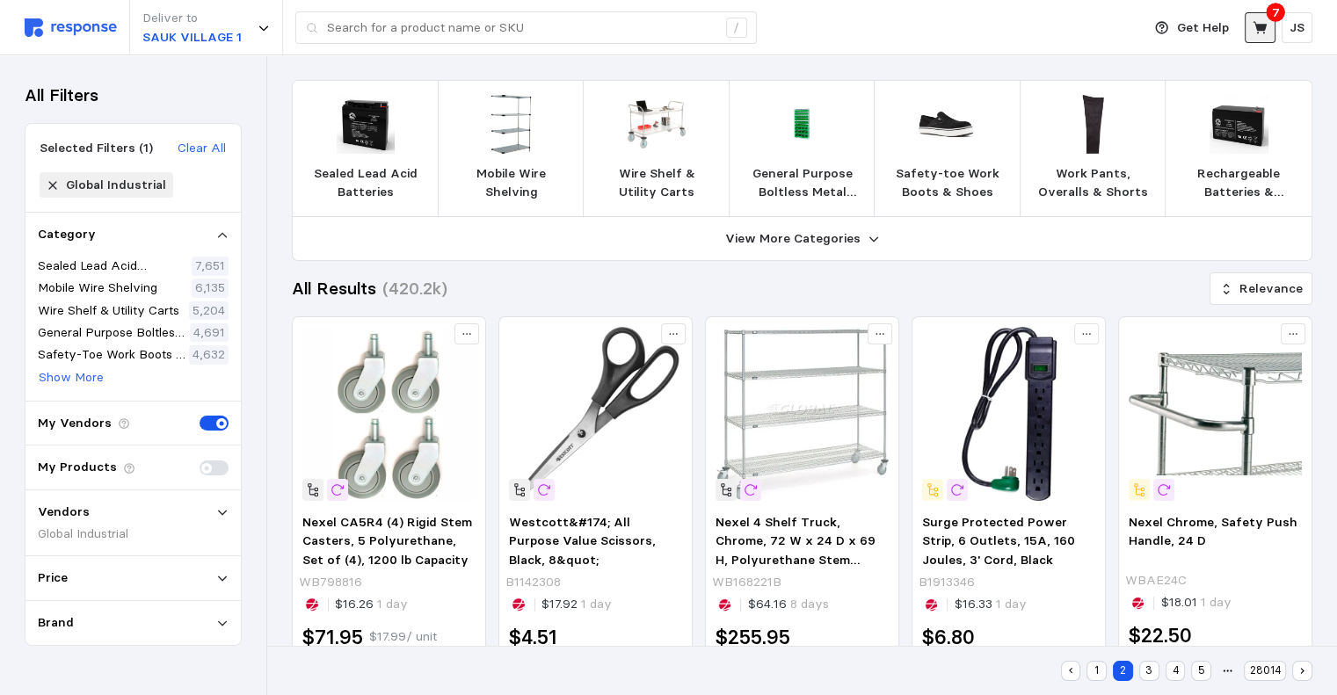
click at [1272, 26] on button at bounding box center [1260, 27] width 31 height 31
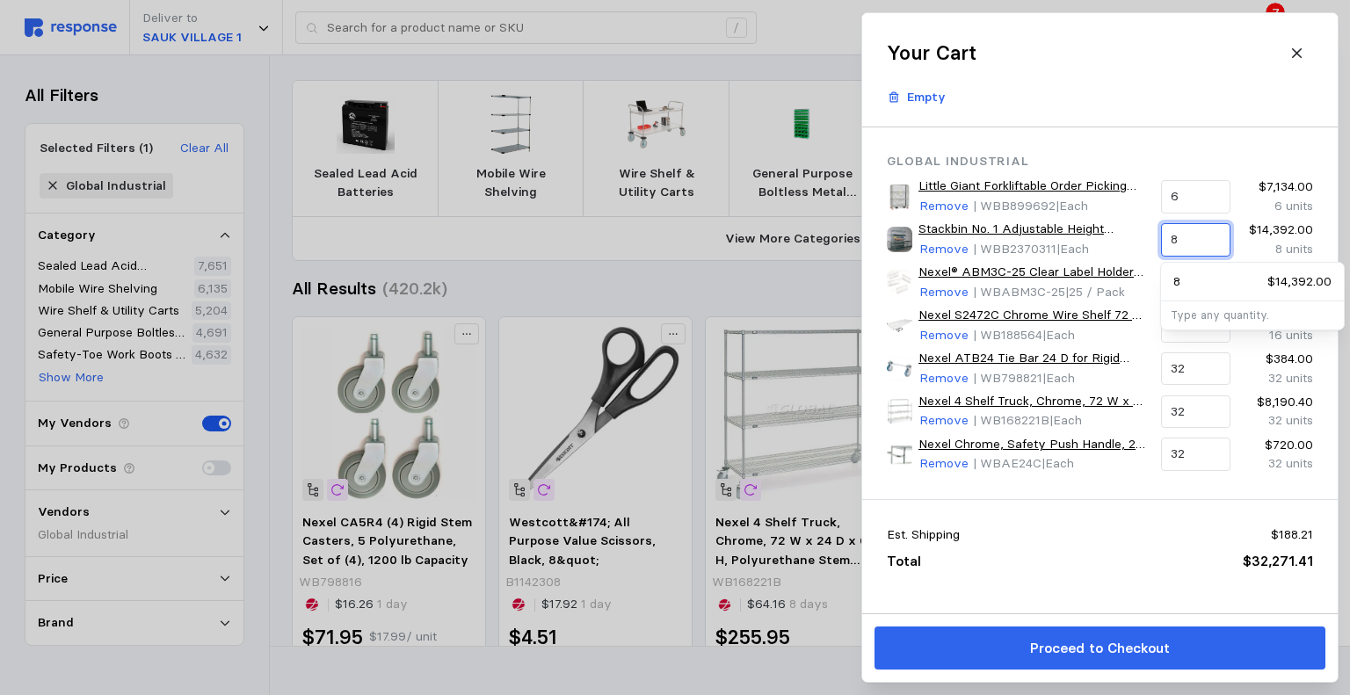
drag, startPoint x: 1190, startPoint y: 242, endPoint x: 1138, endPoint y: 241, distance: 51.9
click at [1138, 241] on div "Stackbin No. 1 Adjustable Height Complete Packing Workbench, Laminate T-Mold Ed…" at bounding box center [1100, 240] width 439 height 52
type input "10"
click at [1136, 136] on div "Global Industrial Little Giant Forkliftable Order Picking Truck, 3600 lb. Capac…" at bounding box center [1100, 313] width 476 height 372
click at [1296, 50] on icon at bounding box center [1297, 54] width 16 height 16
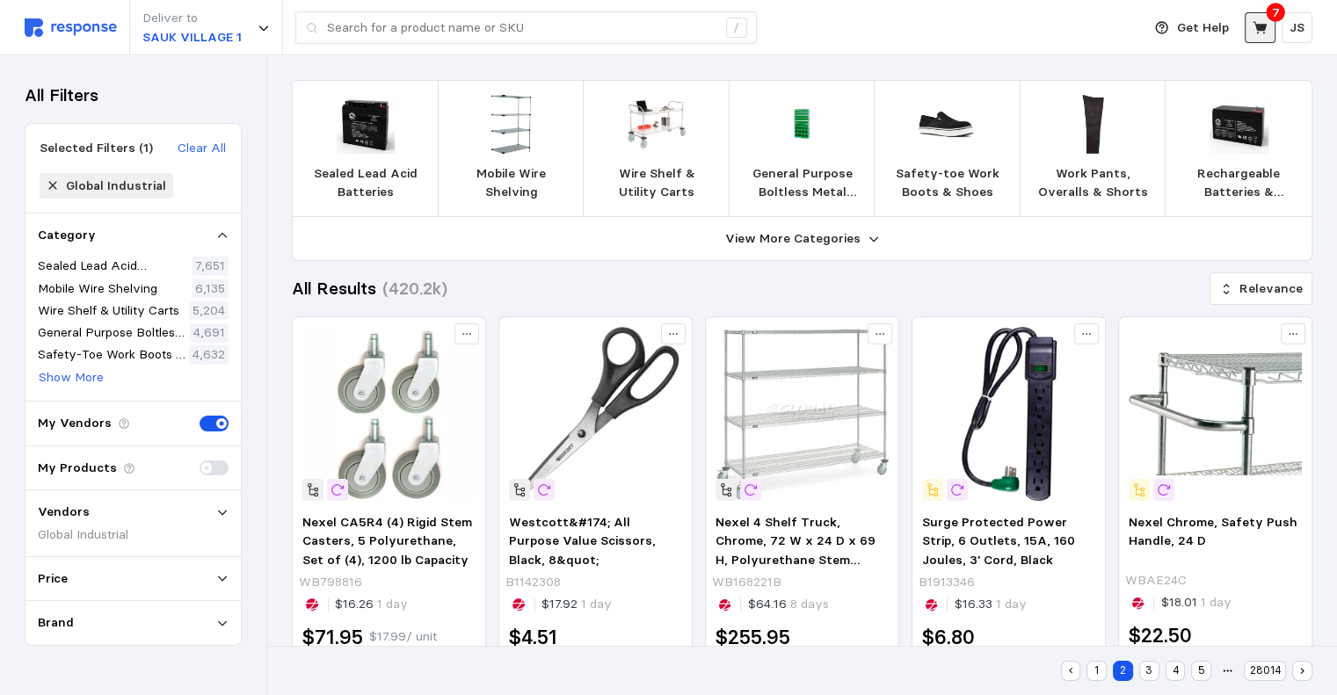
click at [1262, 26] on icon at bounding box center [1259, 27] width 14 height 12
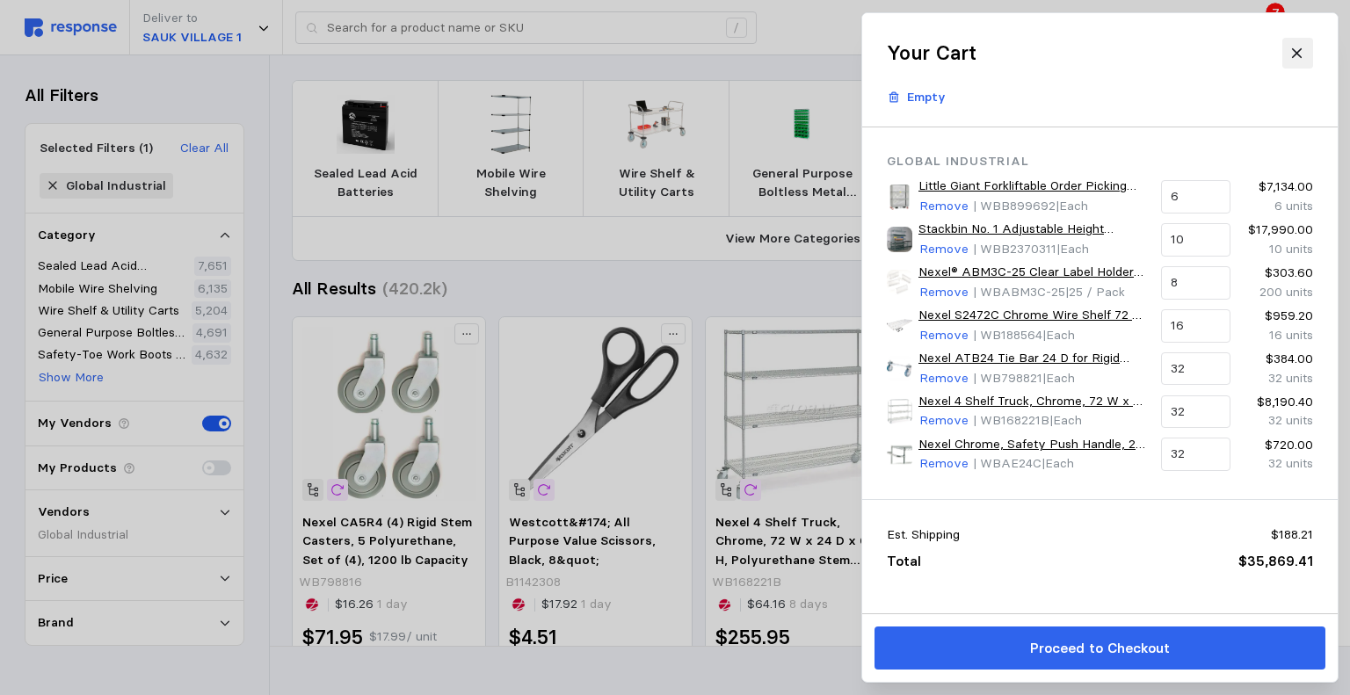
click at [1291, 54] on icon at bounding box center [1297, 54] width 16 height 16
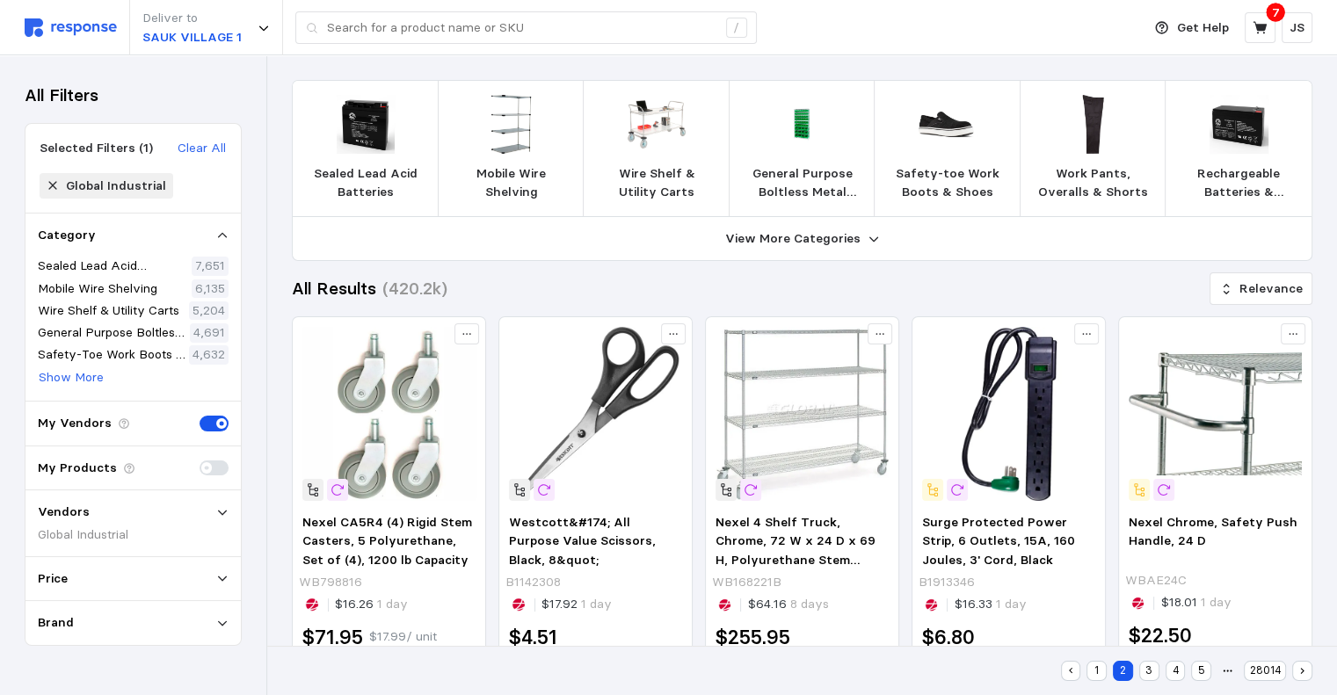
click at [53, 182] on icon at bounding box center [53, 185] width 12 height 12
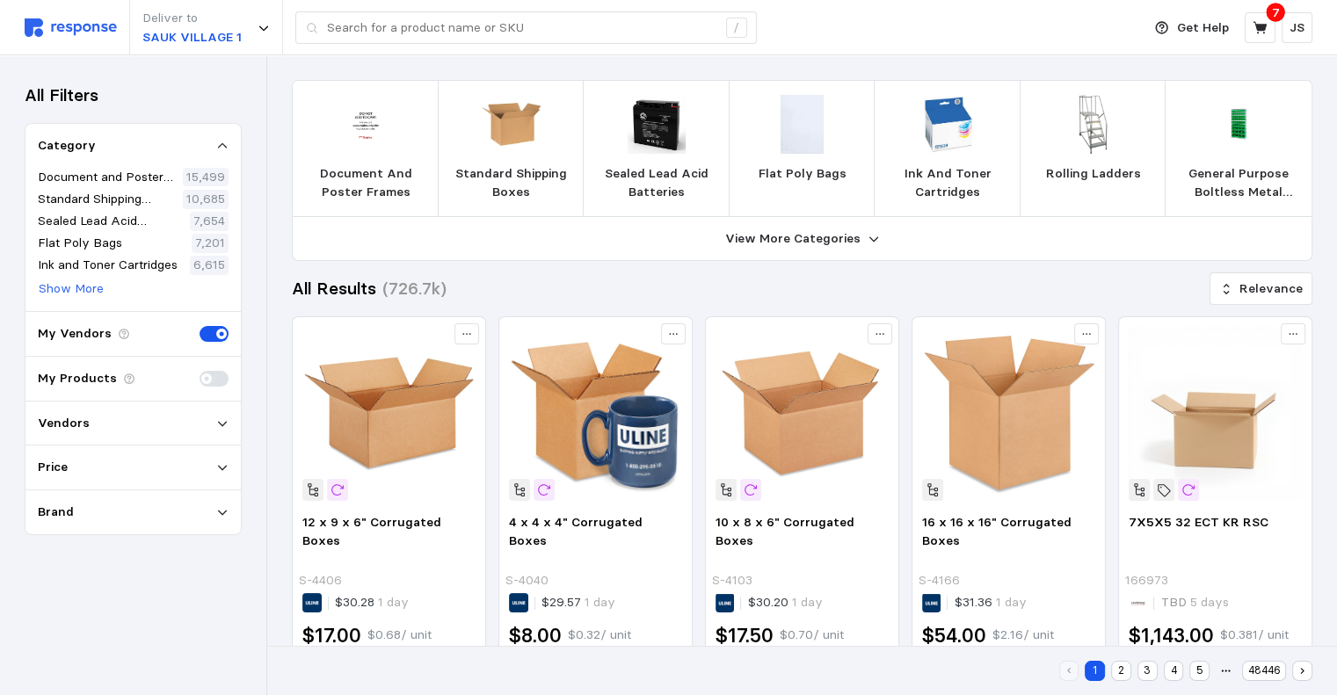
click at [149, 414] on div "Vendors" at bounding box center [133, 423] width 191 height 19
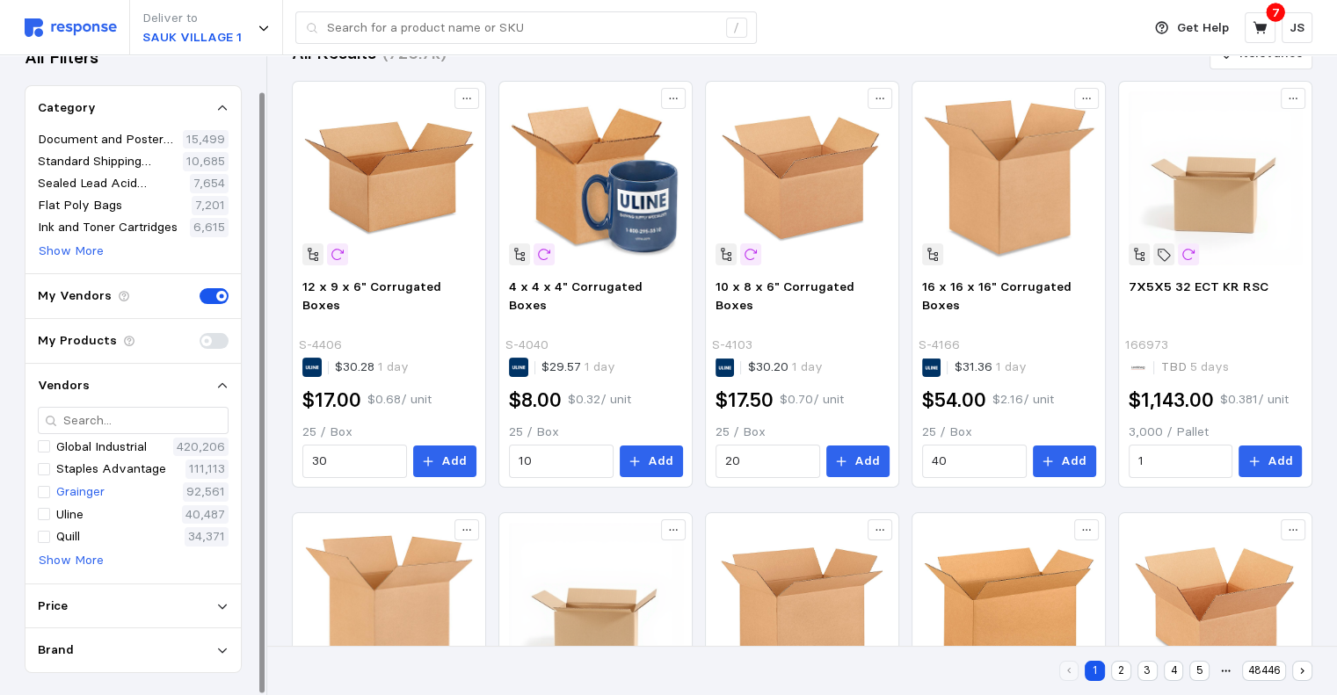
scroll to position [264, 0]
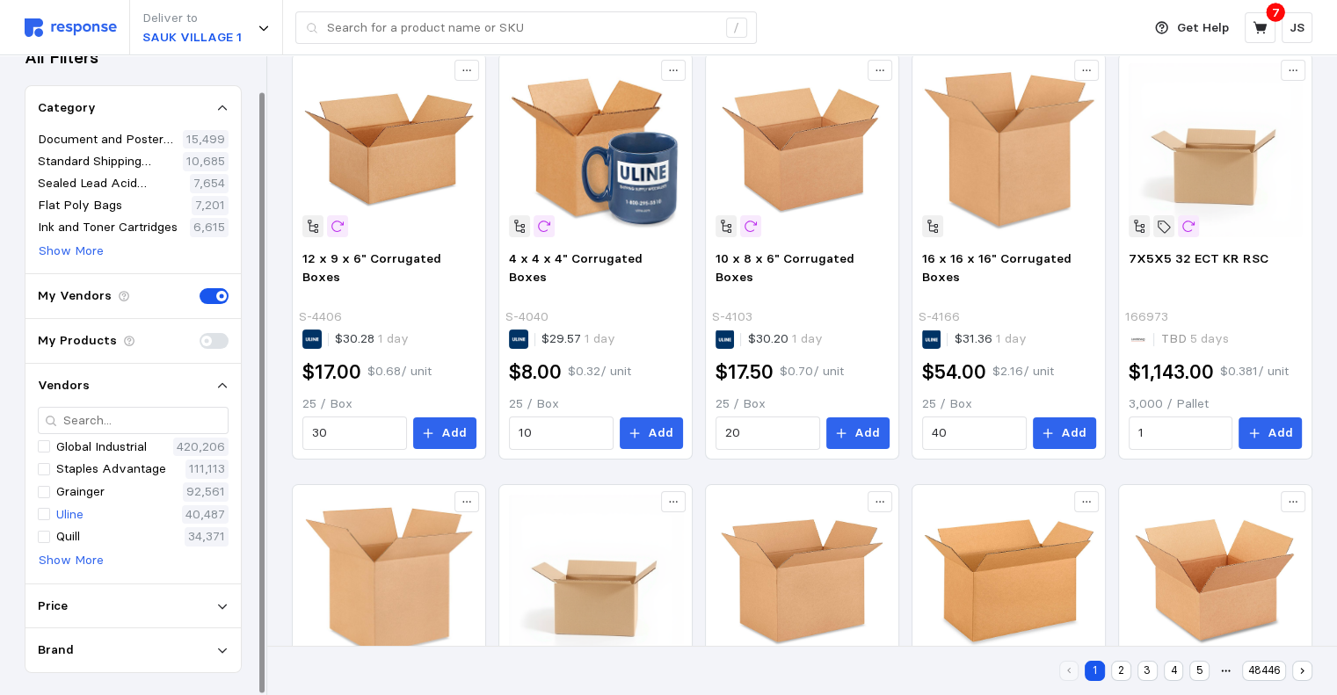
click at [77, 512] on p "Uline" at bounding box center [69, 514] width 27 height 19
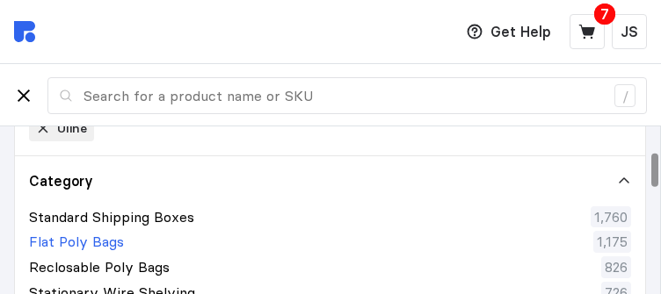
click at [348, 232] on div "Flat Poly Bags 1,175" at bounding box center [330, 242] width 602 height 22
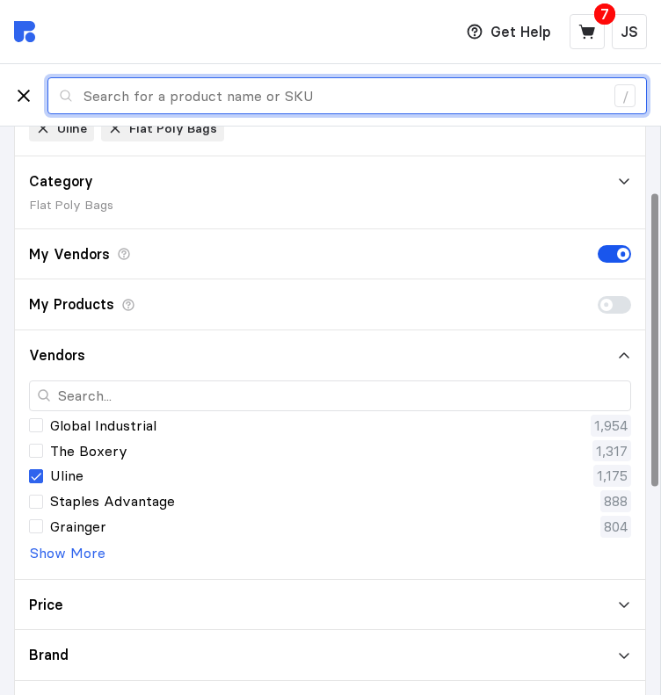
click at [179, 95] on input "text" at bounding box center [343, 96] width 520 height 36
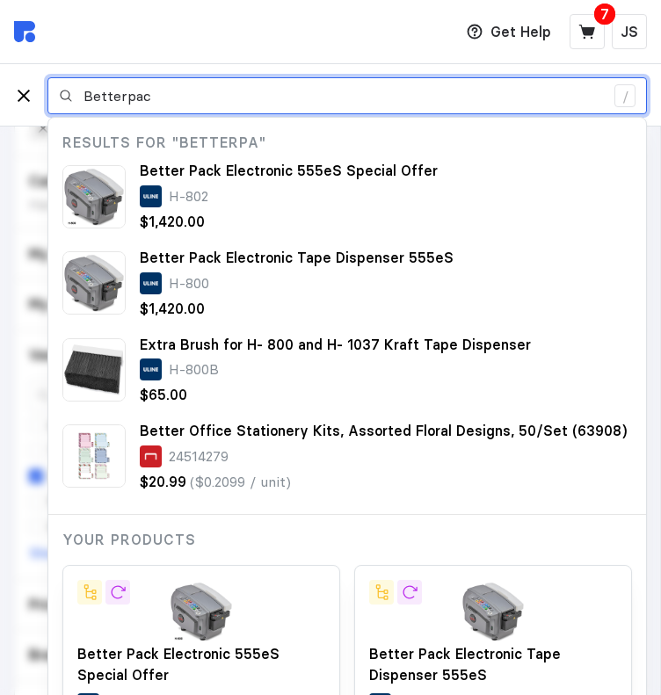
type input "Betterpack"
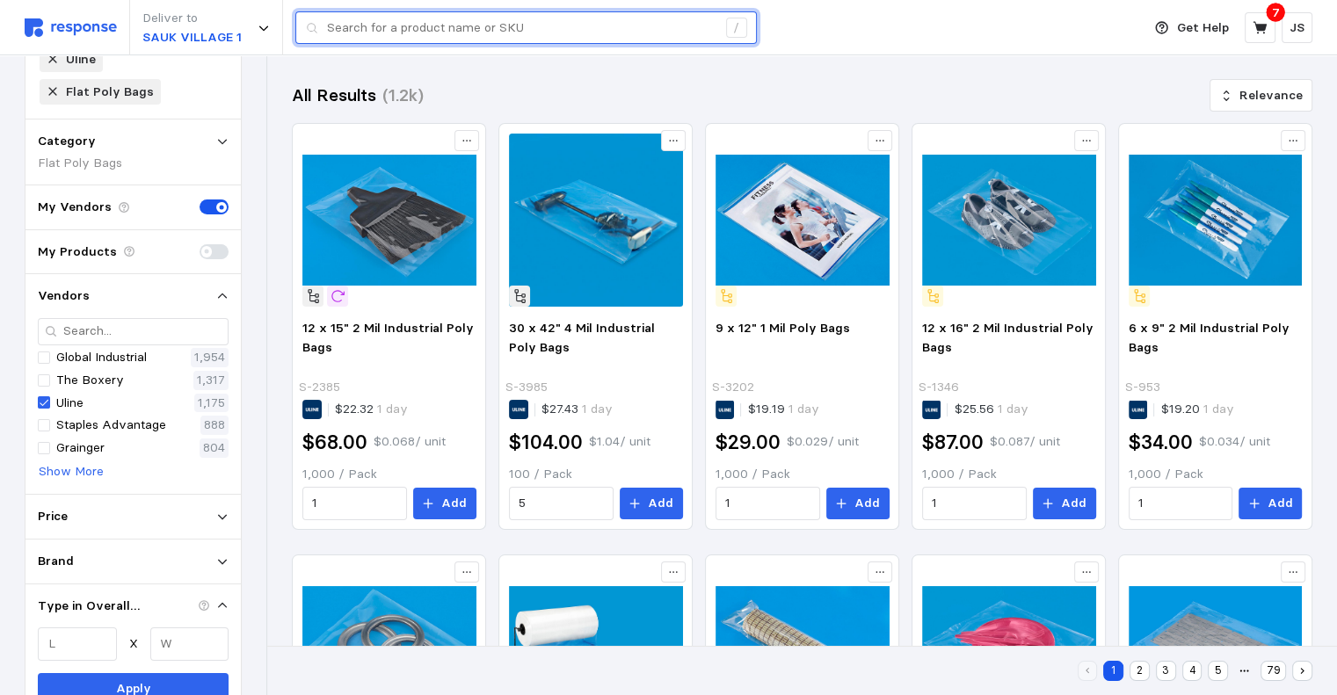
click at [439, 27] on input "text" at bounding box center [521, 28] width 389 height 32
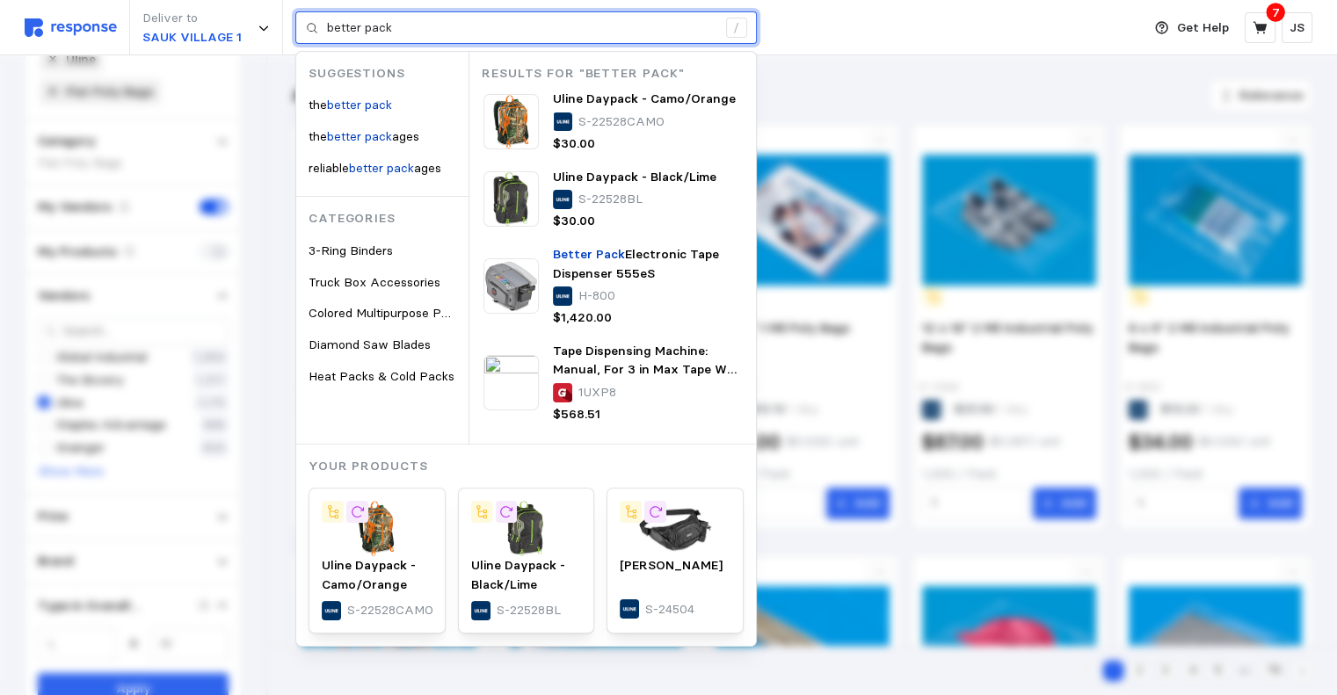
drag, startPoint x: 398, startPoint y: 22, endPoint x: 359, endPoint y: 24, distance: 38.7
click at [359, 24] on input "better pack" at bounding box center [521, 28] width 389 height 32
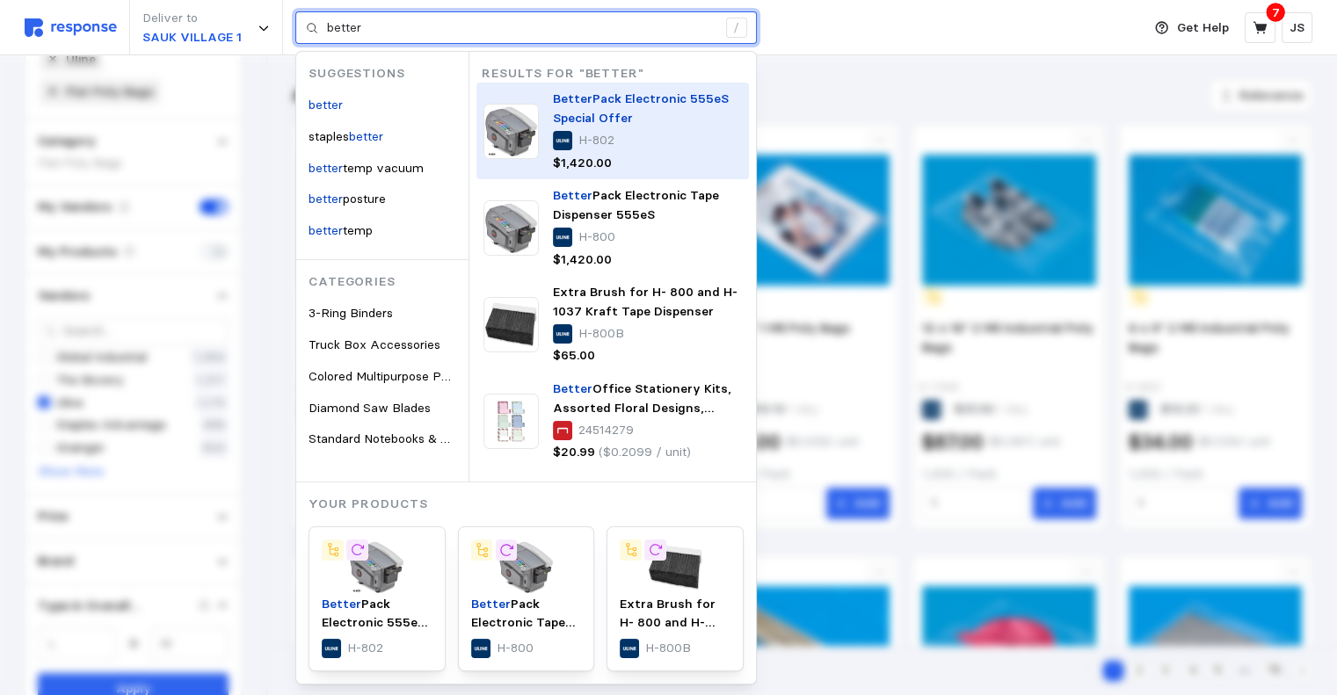
click at [588, 100] on mark "Better" at bounding box center [573, 99] width 40 height 16
type input "better"
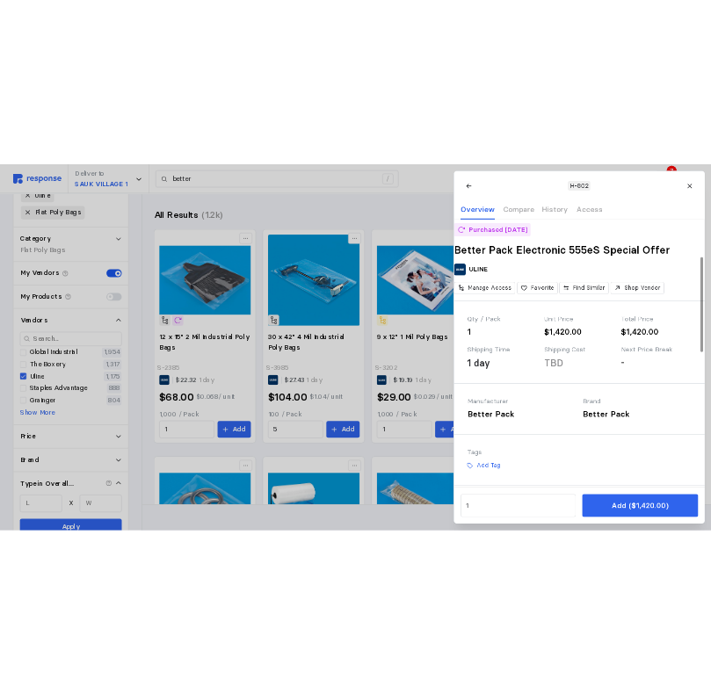
scroll to position [264, 0]
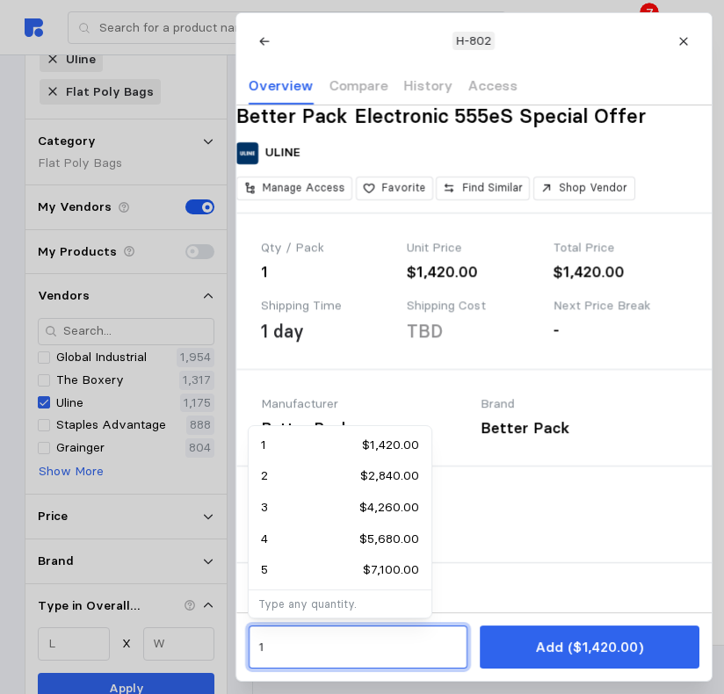
drag, startPoint x: 309, startPoint y: 647, endPoint x: 163, endPoint y: 639, distance: 147.0
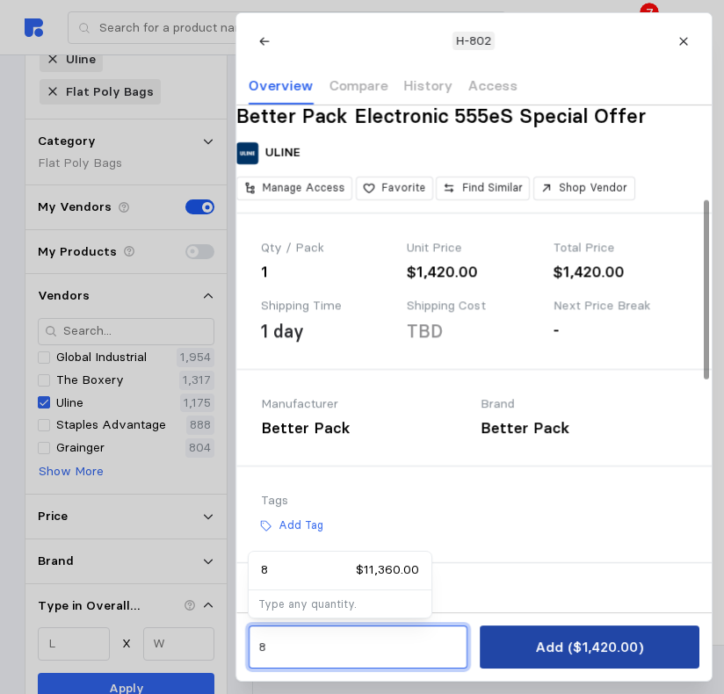
type input "8"
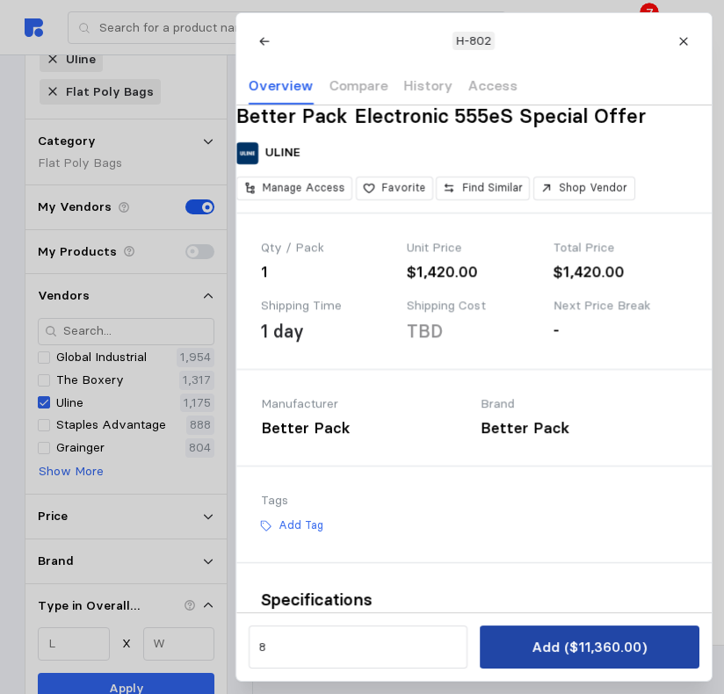
click at [610, 644] on p "Add ($11,360.00)" at bounding box center [589, 647] width 115 height 22
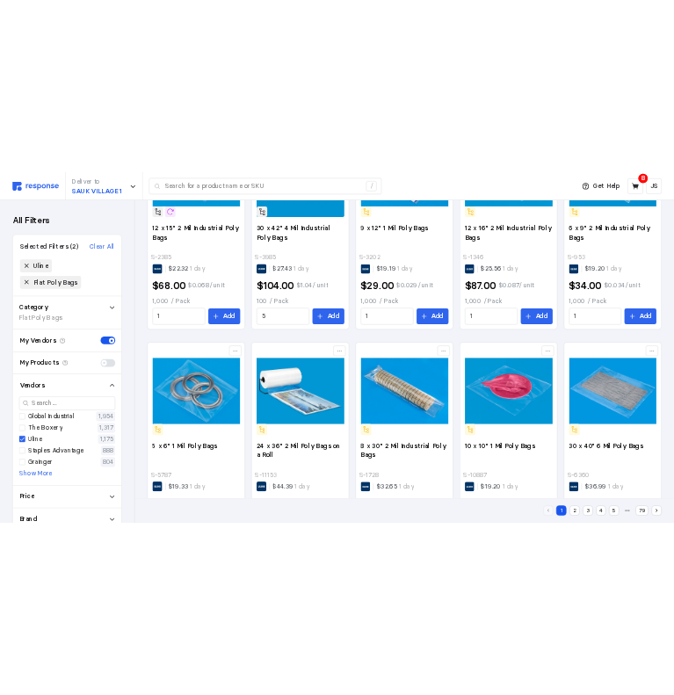
scroll to position [0, 0]
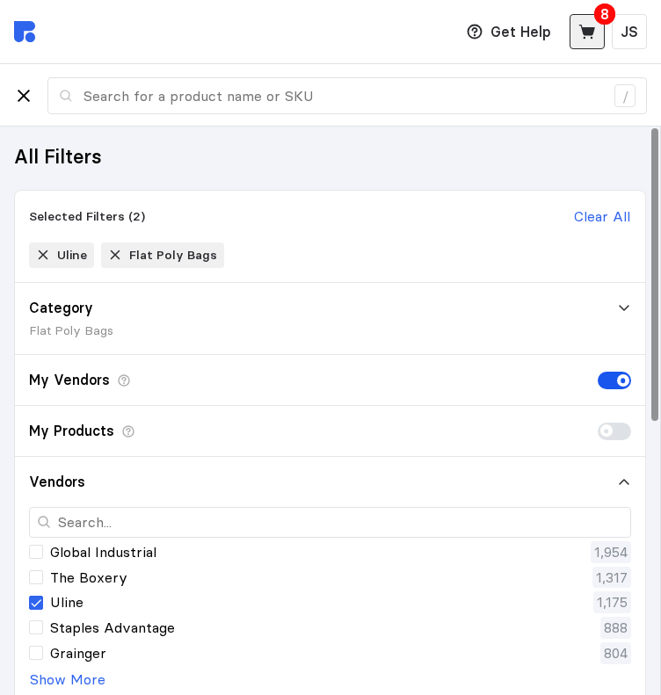
click at [598, 34] on button at bounding box center [587, 31] width 35 height 35
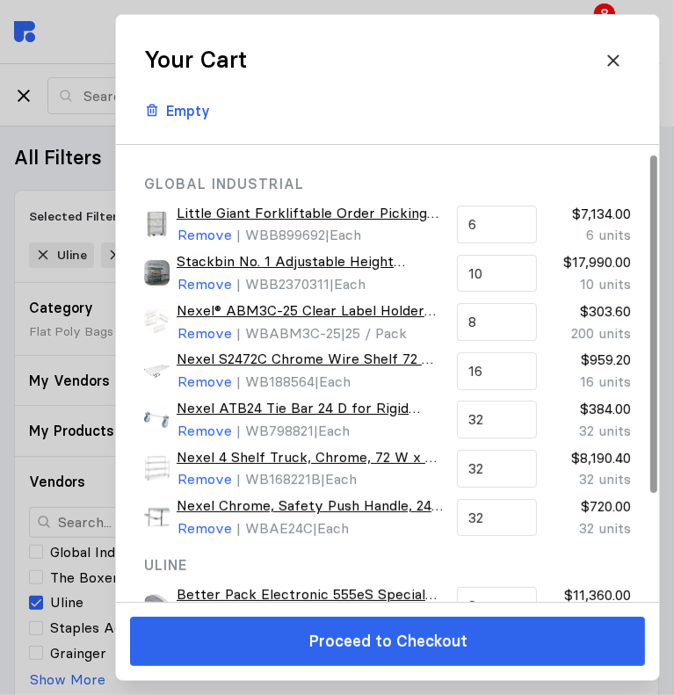
scroll to position [88, 0]
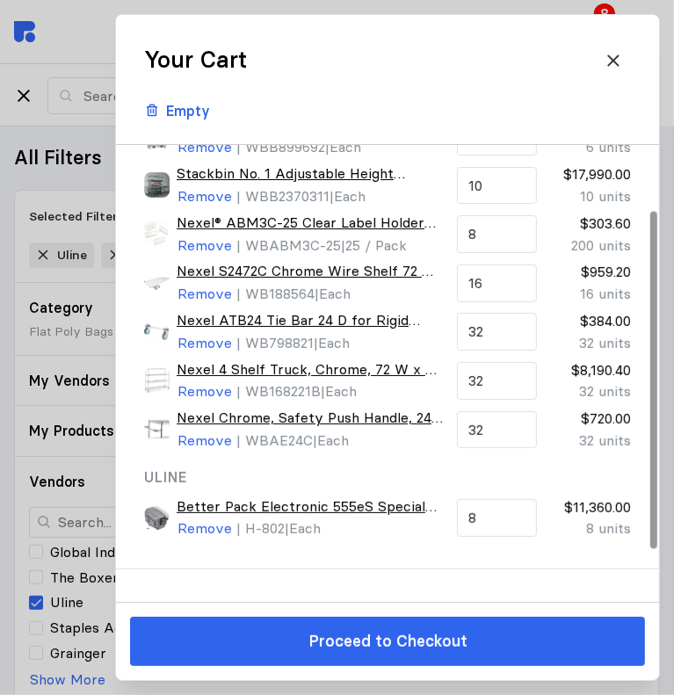
click at [298, 502] on link "Better Pack Electronic 555eS Special Offer" at bounding box center [310, 507] width 266 height 22
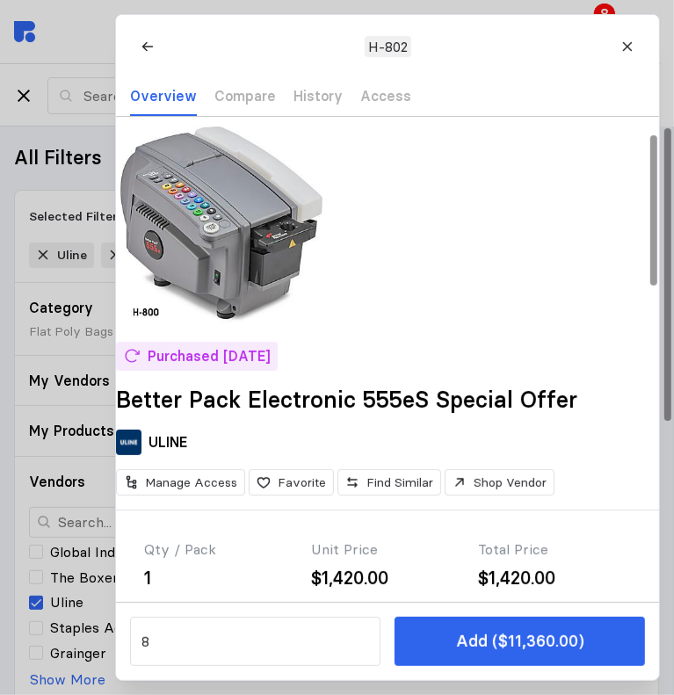
scroll to position [176, 0]
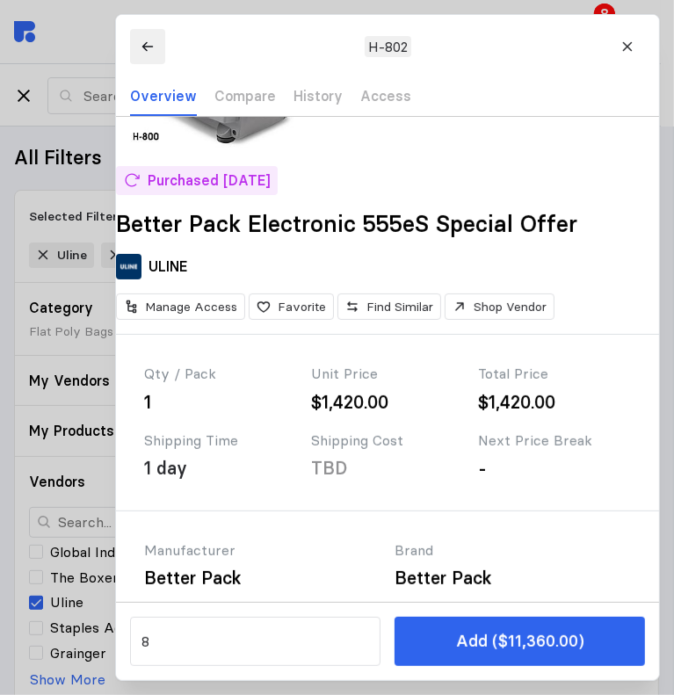
click at [146, 43] on icon at bounding box center [147, 47] width 11 height 10
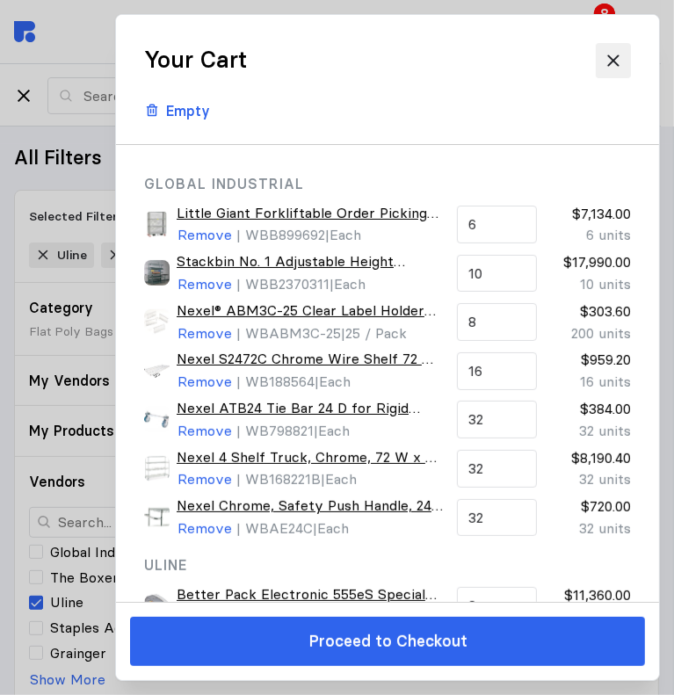
click at [622, 55] on icon at bounding box center [614, 61] width 18 height 18
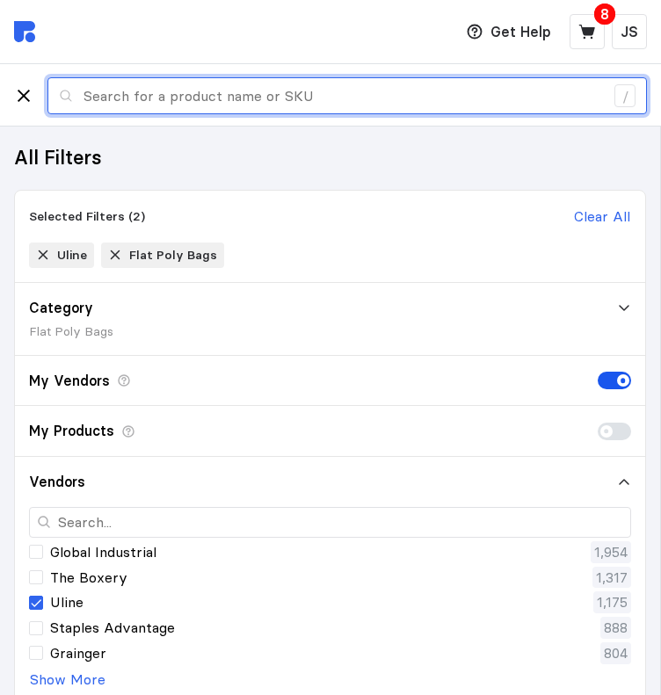
click at [207, 94] on input "text" at bounding box center [343, 96] width 520 height 36
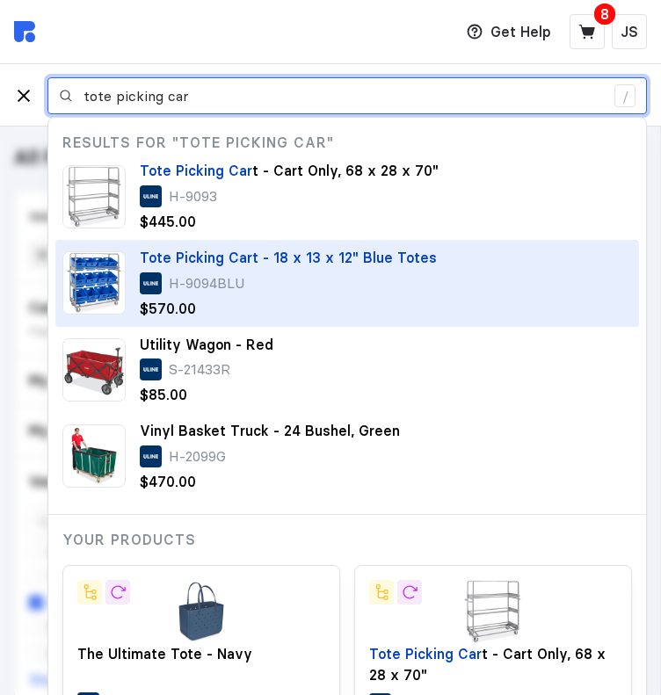
click at [207, 257] on mark "Tote Picking Car" at bounding box center [196, 258] width 113 height 18
type input "tote picking car"
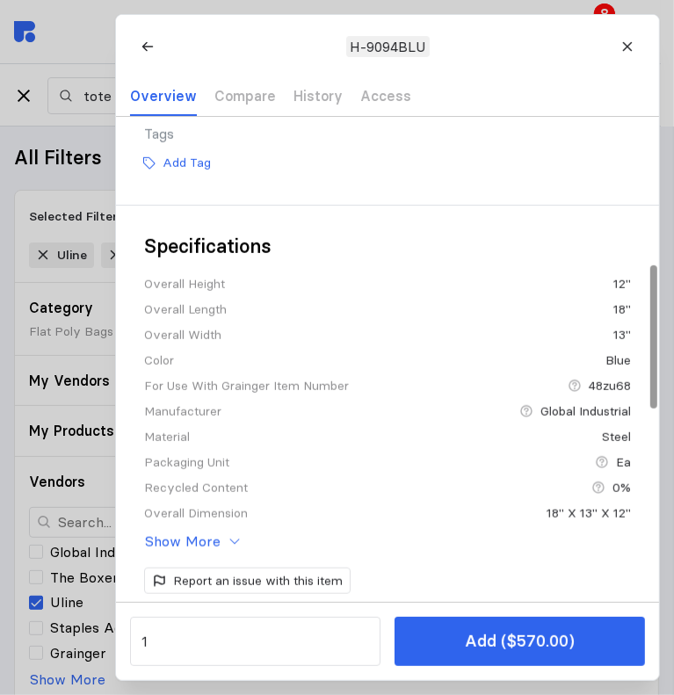
scroll to position [703, 0]
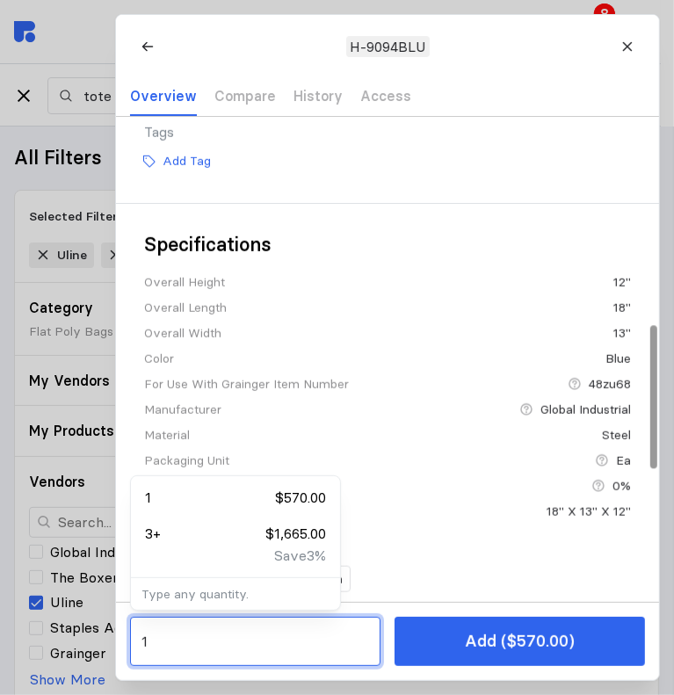
click at [253, 641] on input "1" at bounding box center [256, 642] width 228 height 36
drag, startPoint x: 253, startPoint y: 641, endPoint x: 47, endPoint y: 646, distance: 206.6
type input "4"
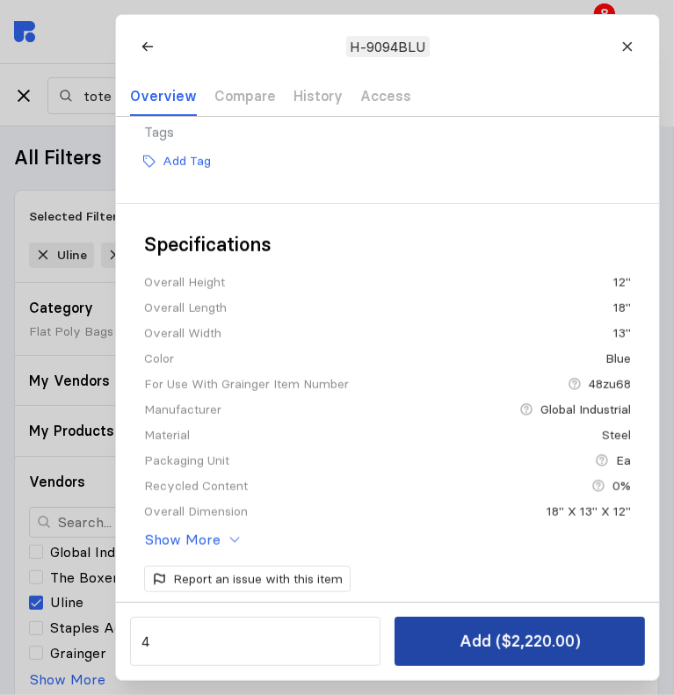
click at [510, 641] on p "Add ($2,220.00)" at bounding box center [520, 641] width 121 height 25
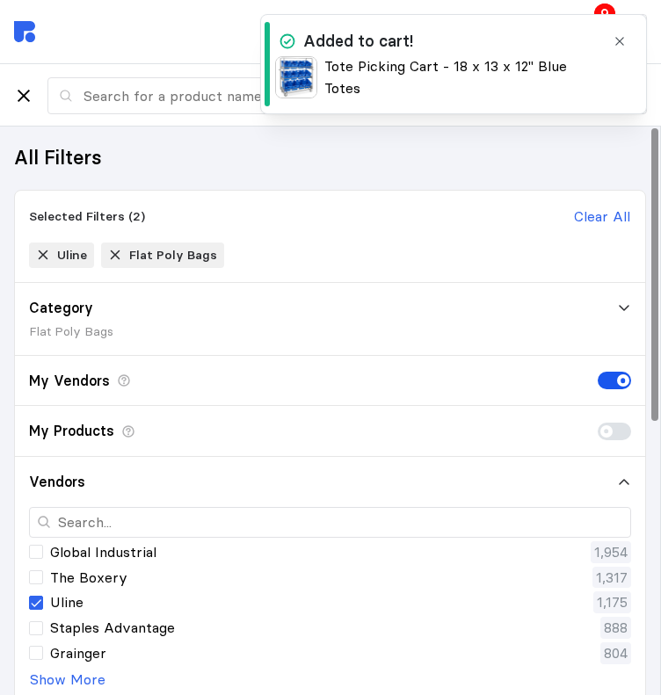
click at [621, 40] on icon "button" at bounding box center [620, 41] width 14 height 14
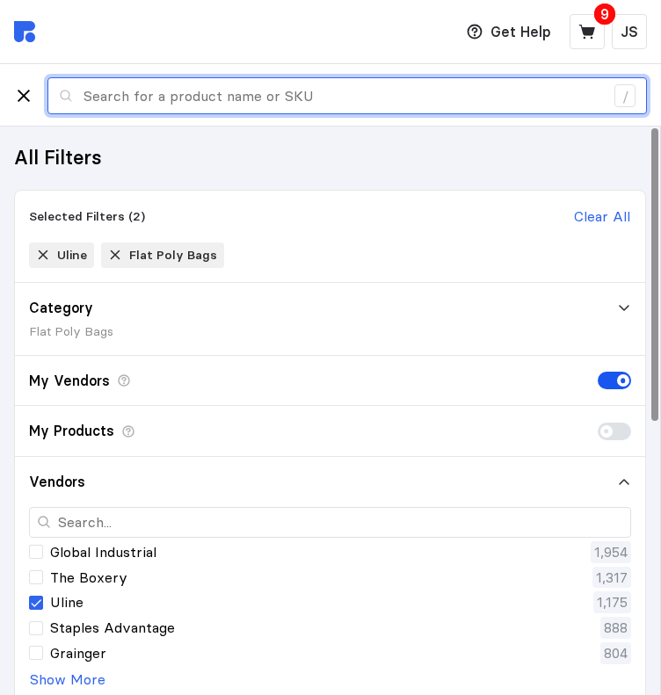
click at [107, 97] on input "text" at bounding box center [343, 96] width 520 height 36
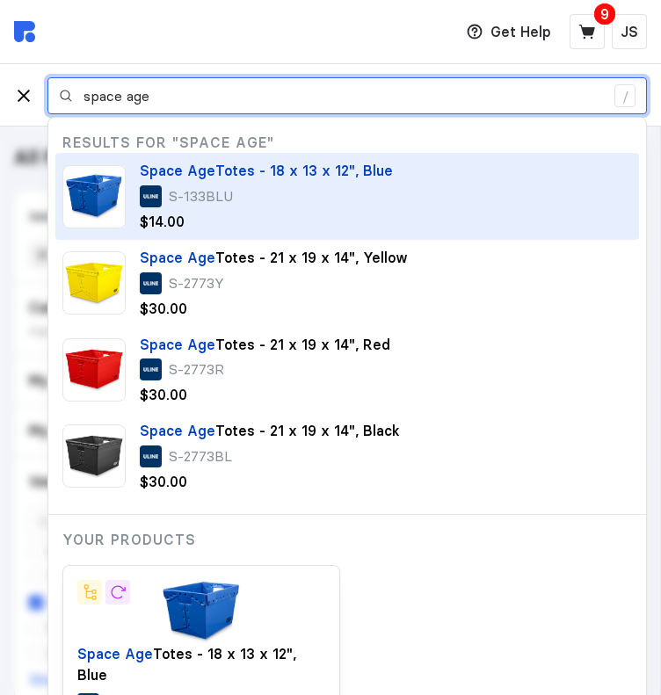
click at [232, 179] on span "Totes - 18 x 13 x 12", Blue" at bounding box center [304, 171] width 178 height 18
type input "space age"
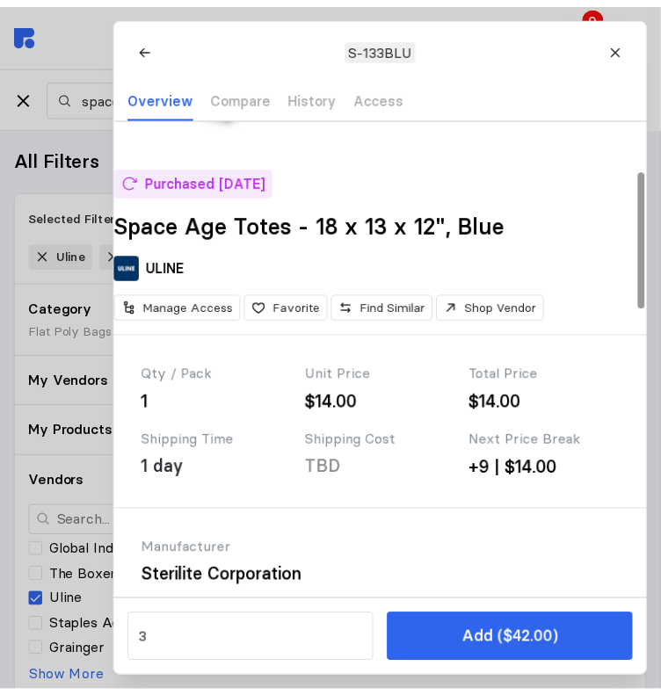
scroll to position [352, 0]
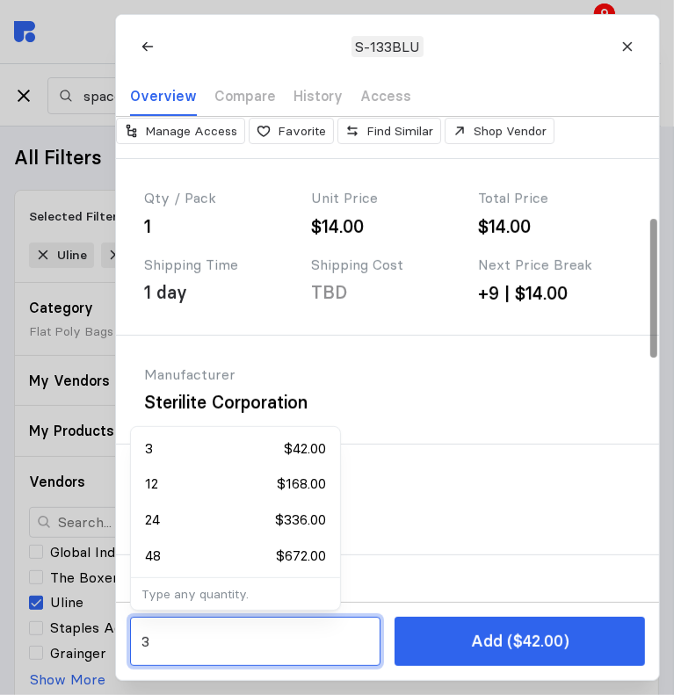
drag, startPoint x: 197, startPoint y: 650, endPoint x: 98, endPoint y: 649, distance: 98.5
click at [120, 650] on div "3 Add ($42.00)" at bounding box center [387, 641] width 543 height 78
click at [292, 445] on p "$140.00" at bounding box center [301, 449] width 49 height 22
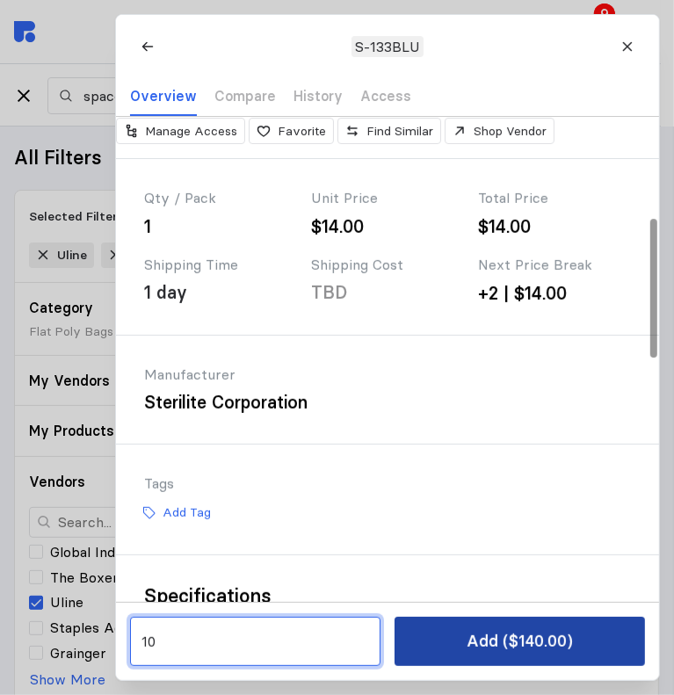
type input "10"
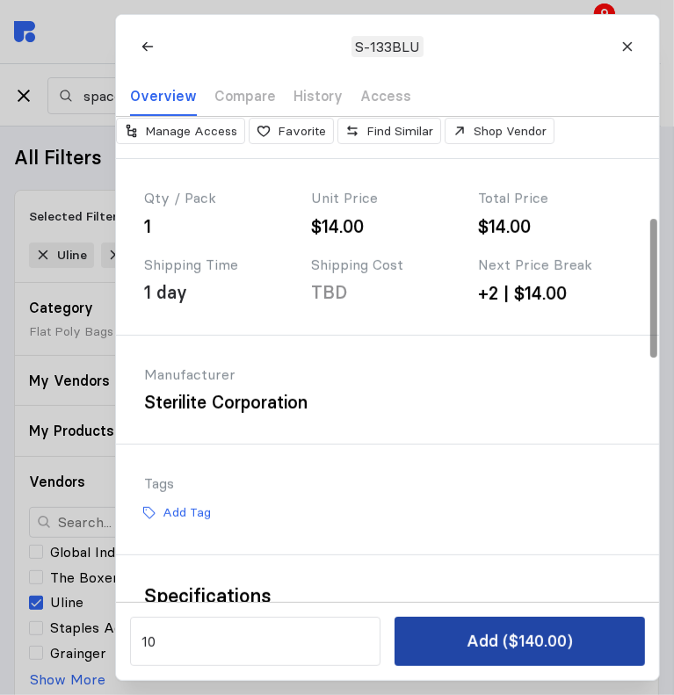
click at [523, 640] on p "Add ($140.00)" at bounding box center [520, 641] width 106 height 25
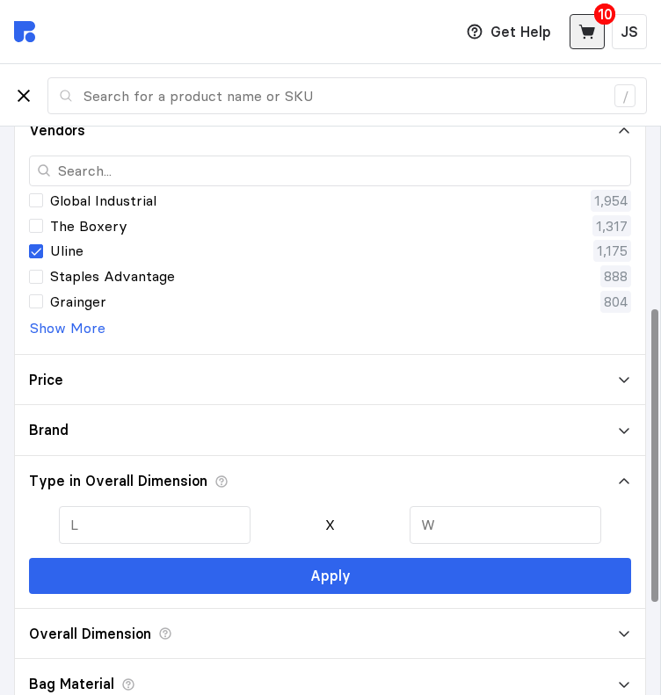
click at [597, 29] on button at bounding box center [587, 31] width 35 height 35
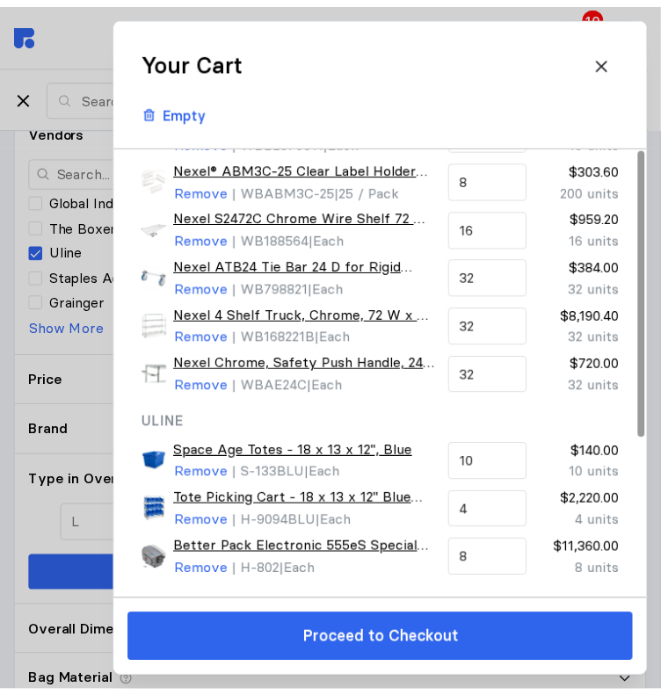
scroll to position [0, 0]
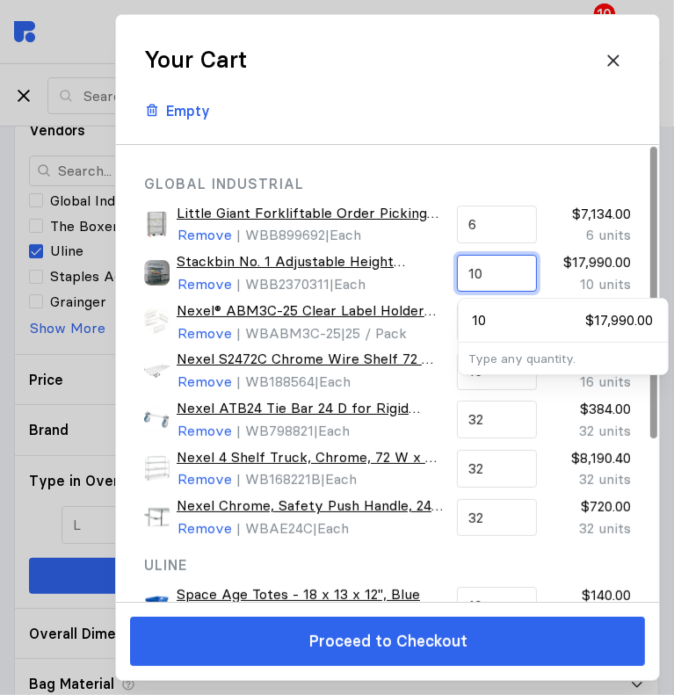
drag, startPoint x: 499, startPoint y: 266, endPoint x: 448, endPoint y: 273, distance: 51.5
click at [448, 273] on div "Stackbin No. 1 Adjustable Height Complete Packing Workbench, Laminate T-Mold Ed…" at bounding box center [387, 273] width 501 height 60
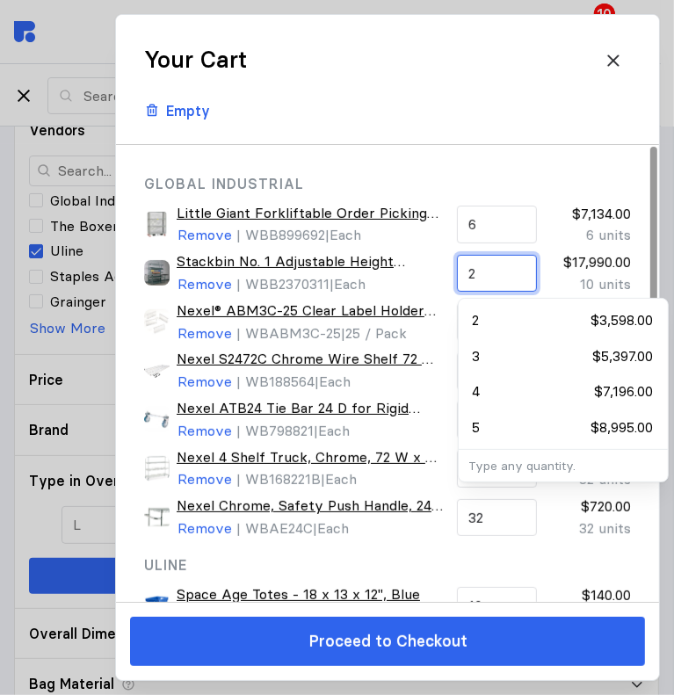
type input "2"
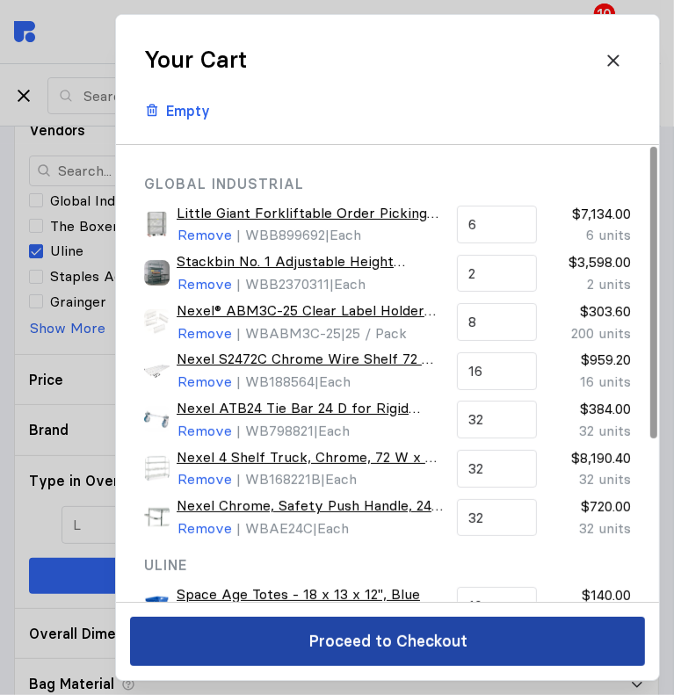
click at [461, 643] on p "Proceed to Checkout" at bounding box center [388, 641] width 159 height 25
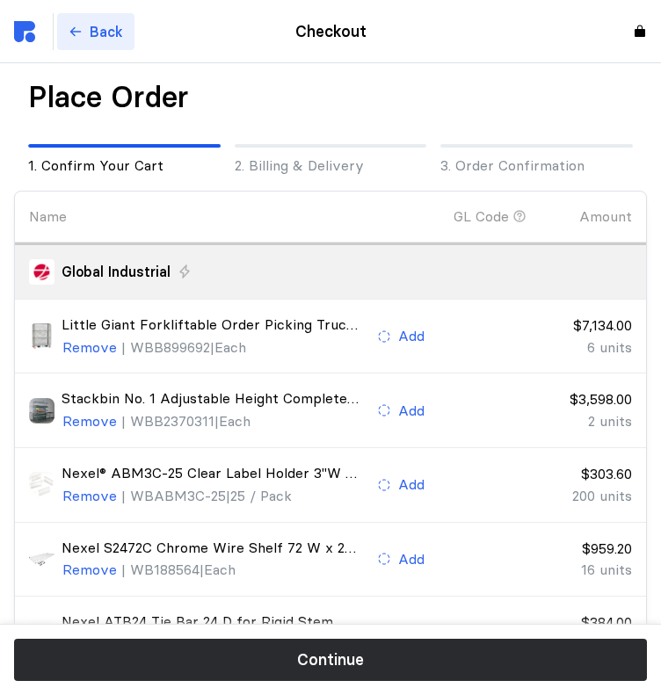
click at [87, 40] on button "Back" at bounding box center [95, 32] width 77 height 38
